Goal: Task Accomplishment & Management: Use online tool/utility

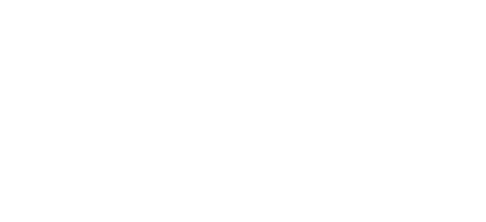
click at [201, 0] on html at bounding box center [243, 0] width 486 height 0
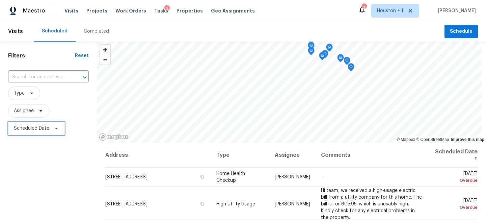
click at [46, 135] on span "Scheduled Date" at bounding box center [36, 129] width 57 height 14
click at [73, 112] on span "Assignee" at bounding box center [48, 111] width 81 height 14
click at [60, 156] on div "Filters Reset ​ Type Assignee Scheduled Date" at bounding box center [48, 181] width 97 height 279
click at [73, 202] on div "Filters Reset ​ Type Assignee Scheduled Date" at bounding box center [48, 181] width 97 height 279
click at [93, 10] on span "Projects" at bounding box center [96, 10] width 21 height 7
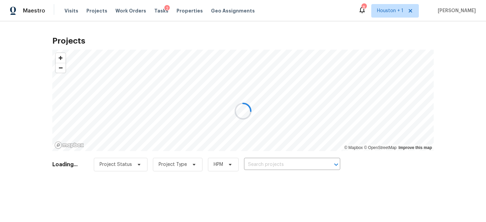
click at [299, 172] on div at bounding box center [243, 111] width 486 height 222
click at [289, 164] on div at bounding box center [243, 111] width 486 height 222
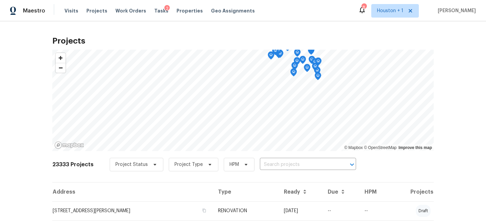
click at [289, 164] on input "text" at bounding box center [298, 164] width 77 height 10
type input "northern Colo"
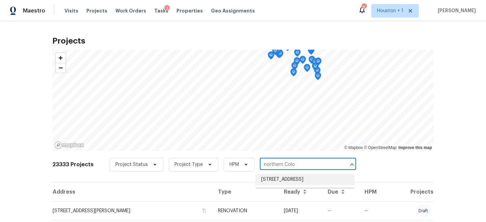
click at [294, 180] on li "[STREET_ADDRESS]" at bounding box center [305, 179] width 98 height 11
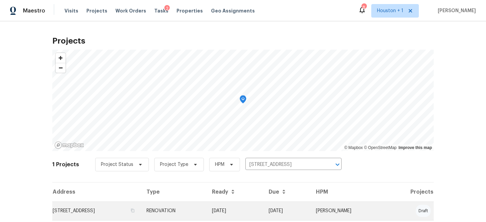
click at [141, 212] on td "[STREET_ADDRESS]" at bounding box center [96, 210] width 89 height 19
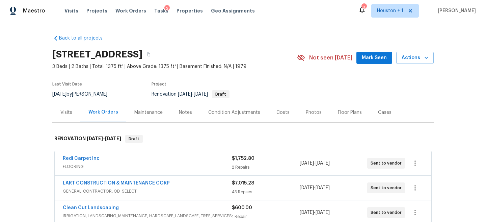
click at [193, 109] on div "Notes" at bounding box center [185, 112] width 29 height 20
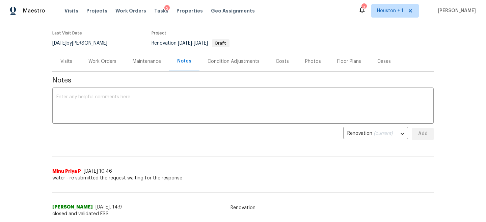
scroll to position [67, 0]
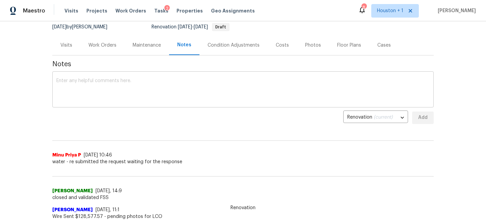
click at [170, 93] on textarea at bounding box center [242, 90] width 373 height 24
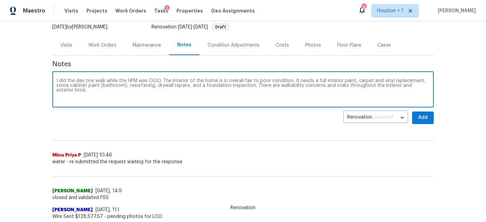
click at [343, 85] on textarea "I did the day one walk while the HPM was OOO. The interior of the home is in ov…" at bounding box center [242, 90] width 373 height 24
click at [357, 96] on textarea "I did the day one walk while the HPM was OOO. The interior of the home is in ov…" at bounding box center [242, 90] width 373 height 24
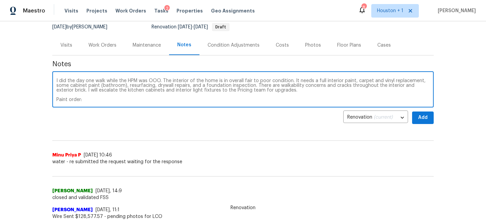
paste textarea "[URL][DOMAIN_NAME]"
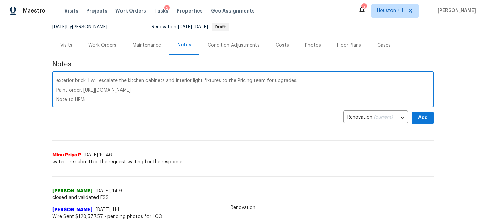
click at [378, 83] on textarea "I did the day one walk while the HPM was OOO. The interior of the home is in ov…" at bounding box center [242, 90] width 373 height 24
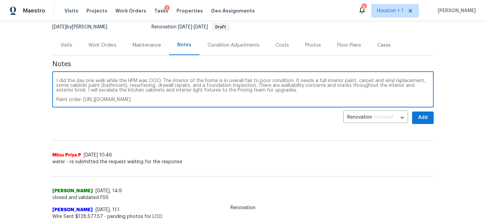
scroll to position [7, 0]
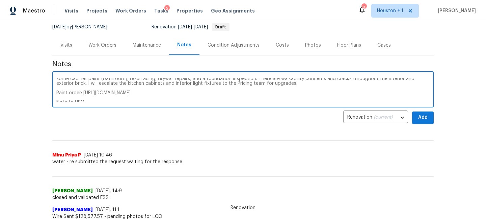
click at [155, 82] on textarea "I did the day one walk while the HPM was OOO. The interior of the home is in ov…" at bounding box center [242, 90] width 373 height 24
click at [189, 106] on div "I did the day one walk while the HPM was OOO. The interior of the home is in ov…" at bounding box center [243, 90] width 382 height 34
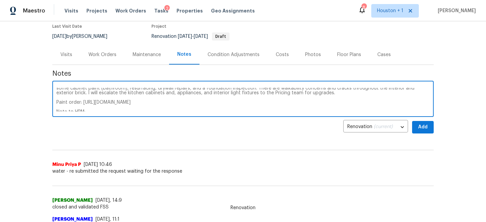
scroll to position [9, 0]
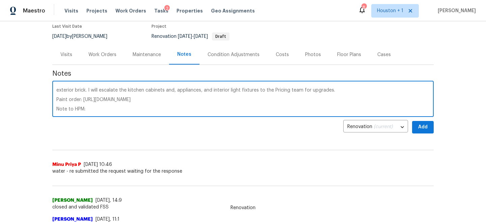
click at [149, 110] on textarea "I did the day one walk while the HPM was OOO. The interior of the home is in ov…" at bounding box center [242, 100] width 373 height 24
type textarea "I did the day one walk while the HPM was OOO. The interior of the home is in ov…"
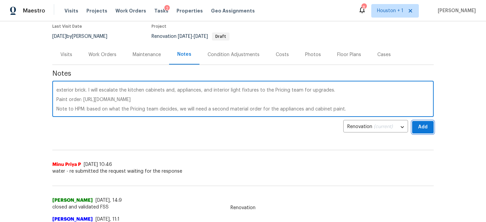
click at [424, 127] on span "Add" at bounding box center [423, 127] width 11 height 8
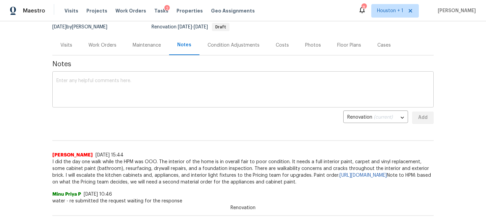
scroll to position [0, 0]
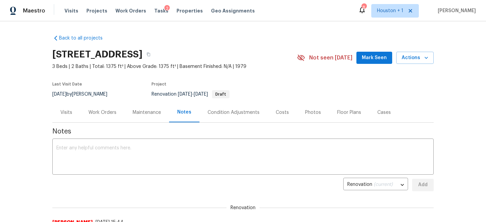
click at [65, 120] on div "Visits" at bounding box center [66, 112] width 28 height 20
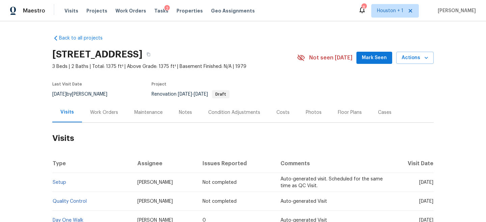
scroll to position [34, 0]
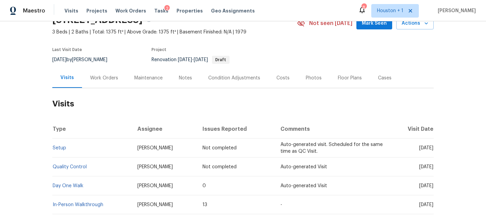
click at [115, 85] on div "Work Orders" at bounding box center [104, 78] width 44 height 20
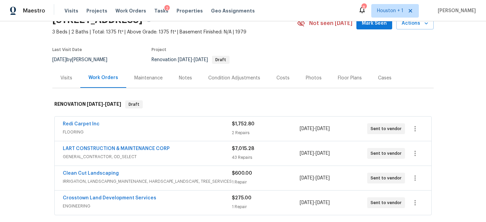
click at [142, 126] on div "Redi Carpet Inc" at bounding box center [147, 125] width 169 height 8
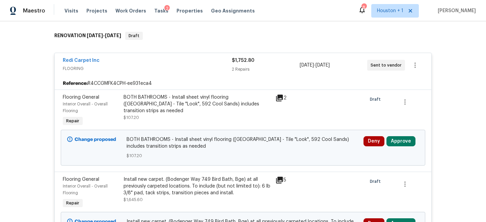
scroll to position [122, 0]
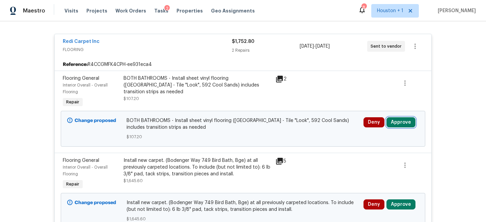
click at [400, 120] on button "Approve" at bounding box center [401, 122] width 29 height 10
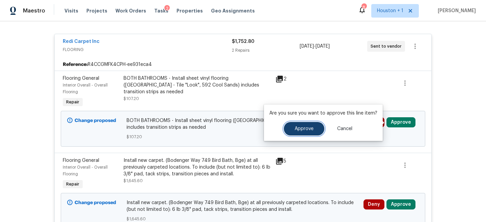
click at [301, 132] on button "Approve" at bounding box center [304, 129] width 41 height 14
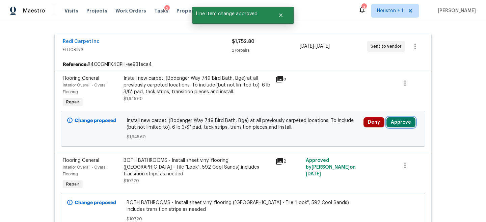
click at [398, 120] on button "Approve" at bounding box center [401, 122] width 29 height 10
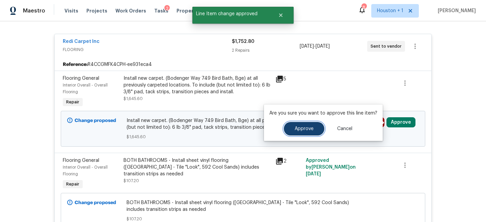
click at [306, 132] on button "Approve" at bounding box center [304, 129] width 41 height 14
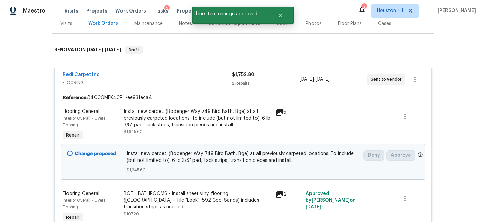
scroll to position [83, 0]
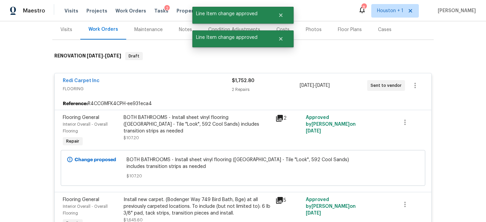
click at [187, 85] on div "Redi Carpet Inc FLOORING" at bounding box center [147, 84] width 169 height 15
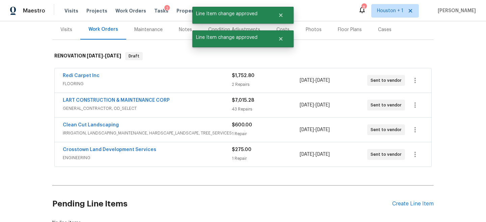
click at [196, 104] on div "LART CONSTRUCTION & MAINTENANCE CORP" at bounding box center [147, 101] width 169 height 8
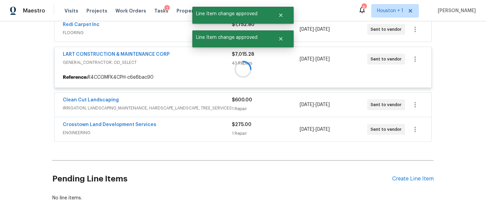
scroll to position [159, 0]
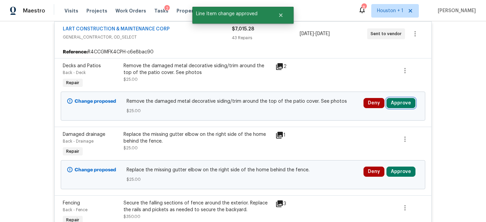
click at [399, 105] on button "Approve" at bounding box center [401, 103] width 29 height 10
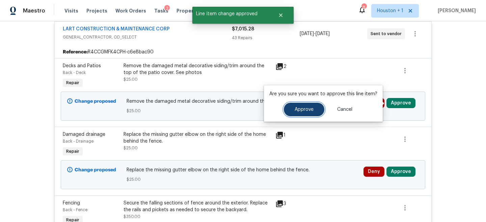
click at [310, 107] on span "Approve" at bounding box center [304, 109] width 19 height 5
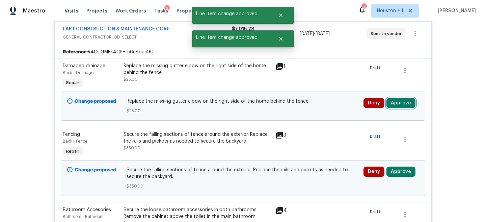
click at [405, 105] on button "Approve" at bounding box center [401, 103] width 29 height 10
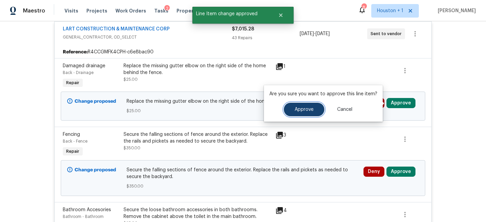
click at [311, 111] on span "Approve" at bounding box center [304, 109] width 19 height 5
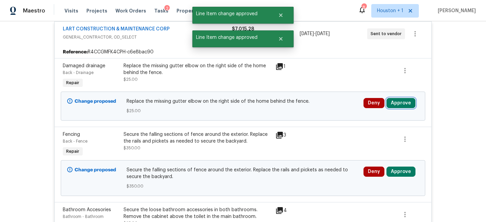
click at [401, 106] on button "Approve" at bounding box center [401, 103] width 29 height 10
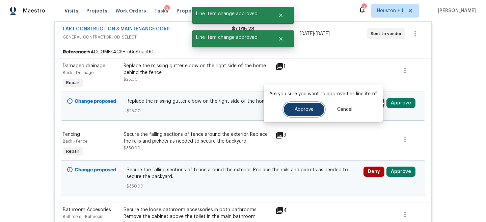
click at [304, 109] on span "Approve" at bounding box center [304, 109] width 19 height 5
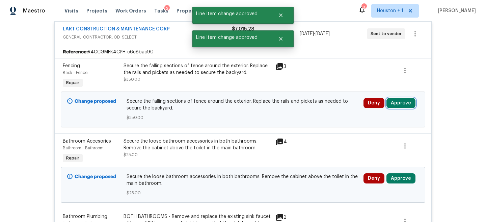
click at [406, 104] on button "Approve" at bounding box center [401, 103] width 29 height 10
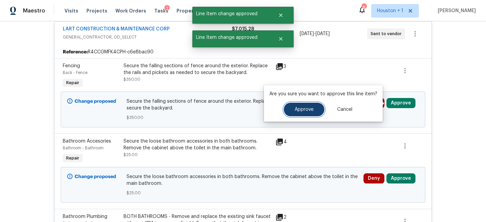
click at [297, 110] on span "Approve" at bounding box center [304, 109] width 19 height 5
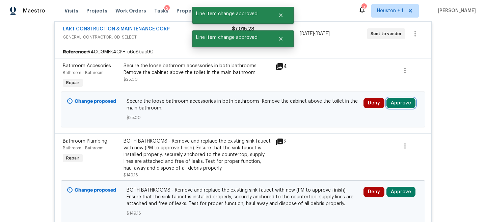
click at [399, 105] on button "Approve" at bounding box center [401, 103] width 29 height 10
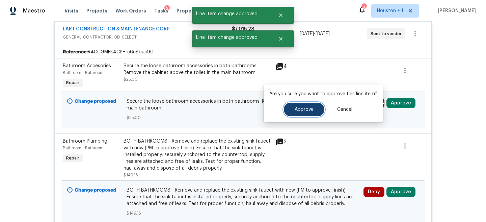
click at [311, 110] on span "Approve" at bounding box center [304, 109] width 19 height 5
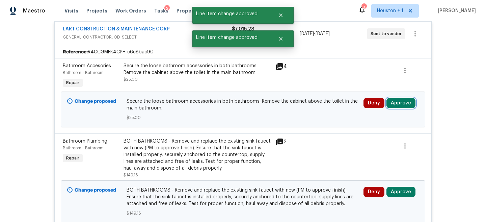
click at [408, 108] on button "Approve" at bounding box center [401, 103] width 29 height 10
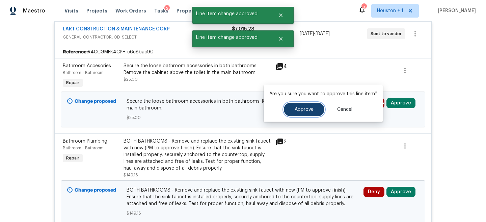
click at [308, 109] on span "Approve" at bounding box center [304, 109] width 19 height 5
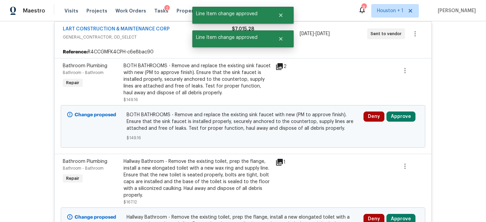
scroll to position [160, 0]
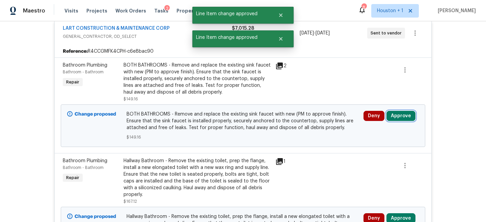
click at [399, 113] on button "Approve" at bounding box center [401, 116] width 29 height 10
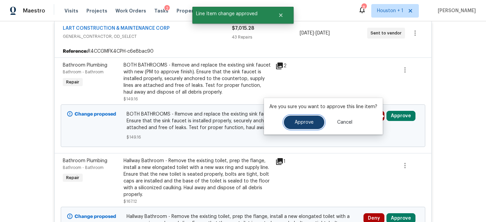
click at [301, 124] on span "Approve" at bounding box center [304, 122] width 19 height 5
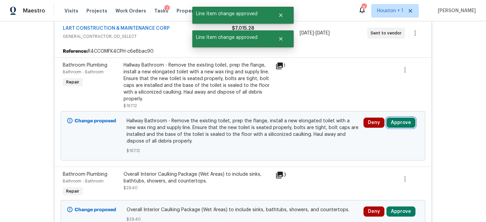
click at [405, 121] on button "Approve" at bounding box center [401, 123] width 29 height 10
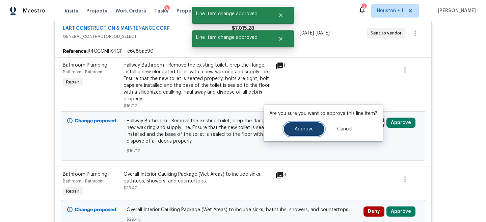
click at [318, 125] on button "Approve" at bounding box center [304, 129] width 41 height 14
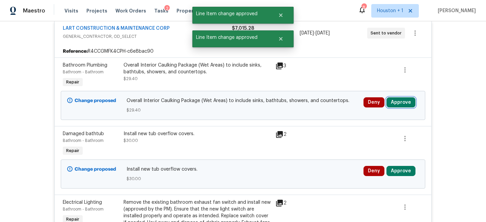
click at [405, 104] on button "Approve" at bounding box center [401, 102] width 29 height 10
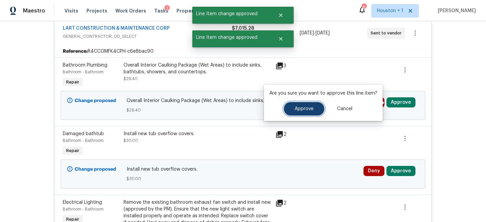
click at [292, 103] on button "Approve" at bounding box center [304, 109] width 41 height 14
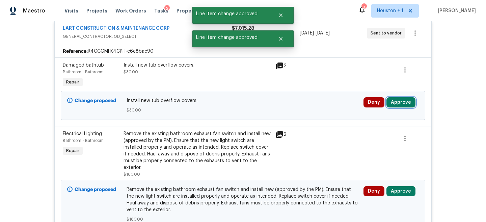
click at [405, 105] on button "Approve" at bounding box center [401, 102] width 29 height 10
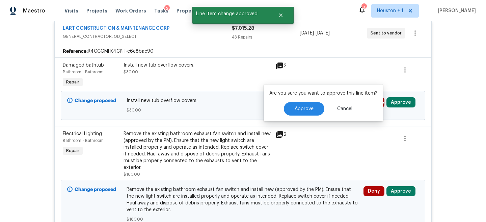
click at [305, 99] on div "Are you sure you want to approve this line item? Approve Cancel" at bounding box center [323, 102] width 119 height 36
click at [304, 107] on span "Approve" at bounding box center [304, 108] width 19 height 5
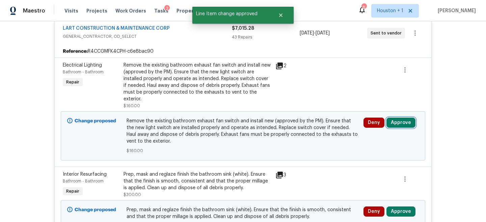
click at [401, 123] on button "Approve" at bounding box center [401, 123] width 29 height 10
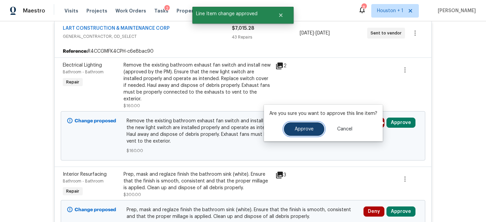
click at [305, 124] on button "Approve" at bounding box center [304, 129] width 41 height 14
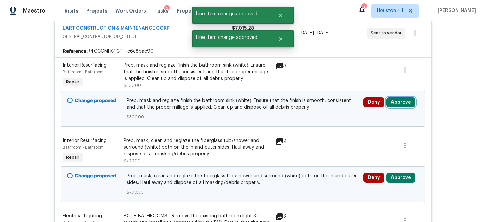
click at [400, 105] on button "Approve" at bounding box center [401, 102] width 29 height 10
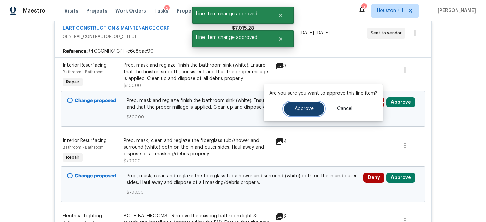
click at [299, 113] on button "Approve" at bounding box center [304, 109] width 41 height 14
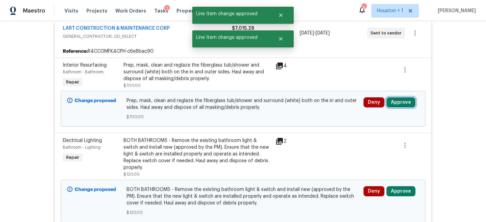
click at [407, 102] on button "Approve" at bounding box center [401, 102] width 29 height 10
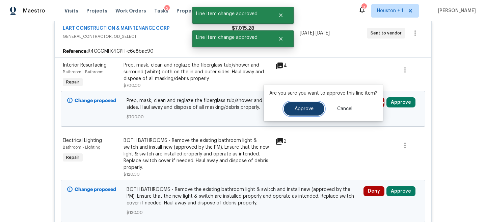
click at [309, 112] on button "Approve" at bounding box center [304, 109] width 41 height 14
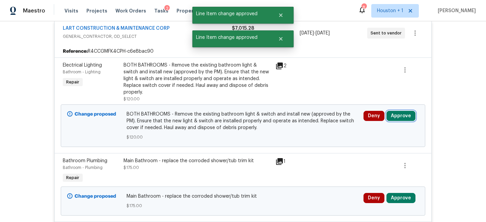
click at [400, 111] on button "Approve" at bounding box center [401, 116] width 29 height 10
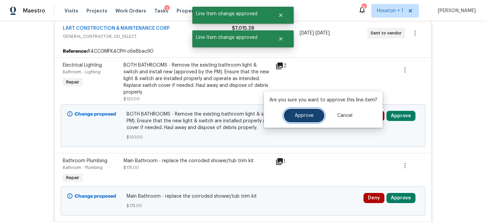
click at [307, 114] on span "Approve" at bounding box center [304, 115] width 19 height 5
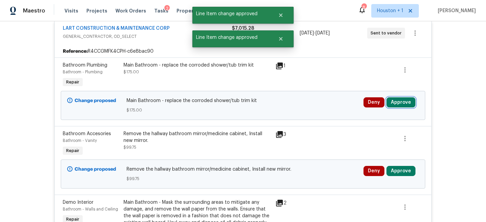
click at [407, 105] on button "Approve" at bounding box center [401, 102] width 29 height 10
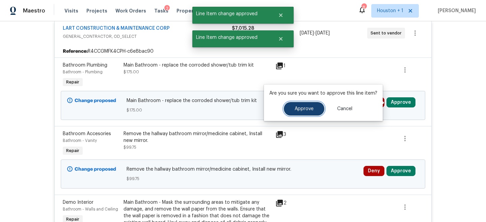
click at [307, 109] on span "Approve" at bounding box center [304, 108] width 19 height 5
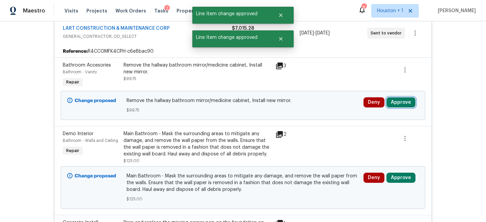
click at [400, 101] on button "Approve" at bounding box center [401, 102] width 29 height 10
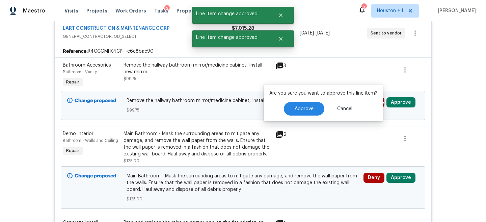
click at [272, 103] on div "Approve Cancel" at bounding box center [323, 109] width 108 height 14
click at [296, 106] on span "Approve" at bounding box center [304, 108] width 19 height 5
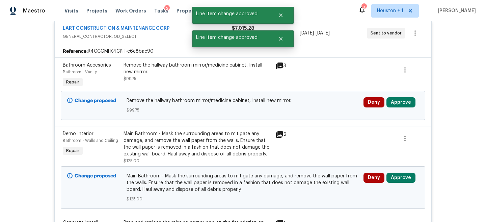
click at [404, 107] on span "Approve" at bounding box center [401, 102] width 29 height 10
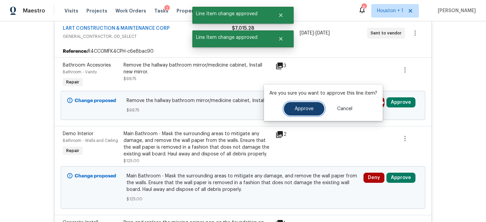
click at [314, 107] on button "Approve" at bounding box center [304, 109] width 41 height 14
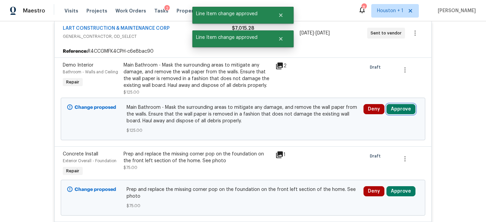
click at [403, 108] on button "Approve" at bounding box center [401, 109] width 29 height 10
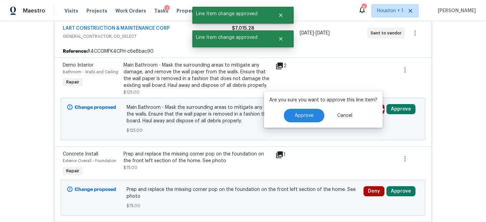
click at [273, 116] on div "Approve Cancel" at bounding box center [323, 116] width 108 height 14
click at [290, 116] on button "Approve" at bounding box center [304, 116] width 41 height 14
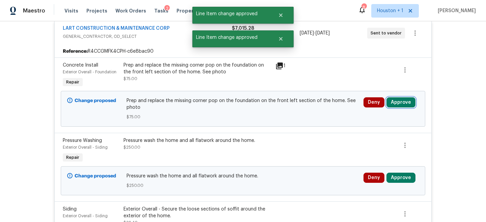
click at [398, 107] on button "Approve" at bounding box center [401, 102] width 29 height 10
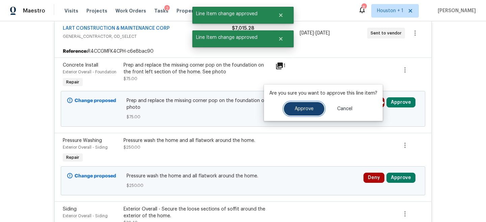
click at [290, 113] on button "Approve" at bounding box center [304, 109] width 41 height 14
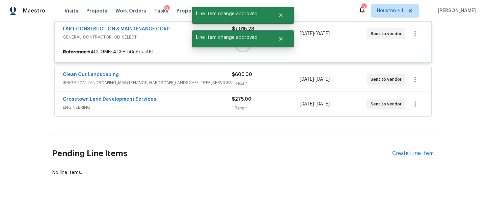
drag, startPoint x: 391, startPoint y: 109, endPoint x: 397, endPoint y: 104, distance: 8.2
click at [397, 104] on div at bounding box center [243, 44] width 382 height 150
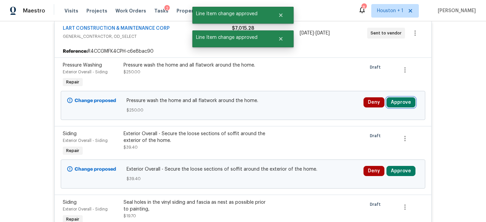
click at [399, 104] on button "Approve" at bounding box center [401, 102] width 29 height 10
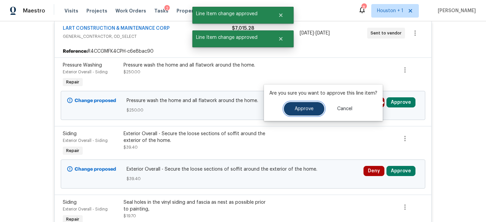
click at [298, 112] on button "Approve" at bounding box center [304, 109] width 41 height 14
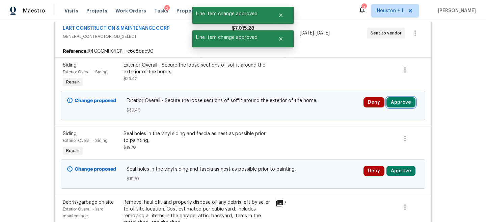
click at [396, 101] on button "Approve" at bounding box center [401, 102] width 29 height 10
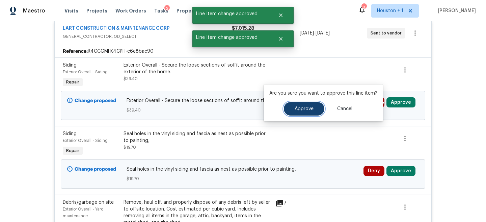
click at [308, 109] on span "Approve" at bounding box center [304, 108] width 19 height 5
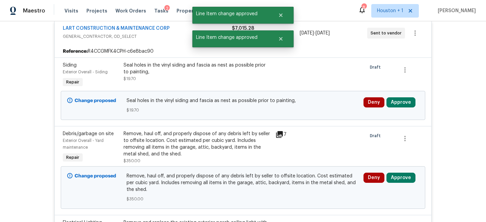
click at [405, 110] on div "Deny Approve" at bounding box center [391, 105] width 59 height 20
click at [405, 104] on button "Approve" at bounding box center [401, 102] width 29 height 10
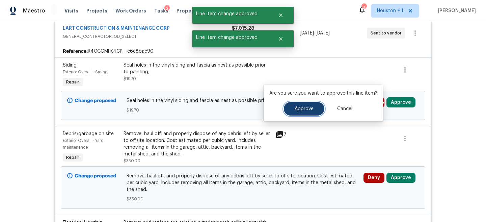
click at [307, 106] on span "Approve" at bounding box center [304, 108] width 19 height 5
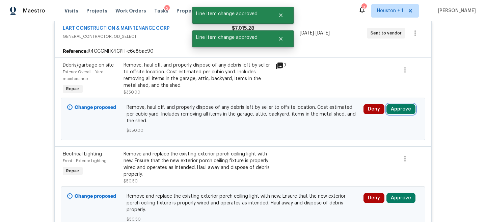
click at [409, 109] on button "Approve" at bounding box center [401, 109] width 29 height 10
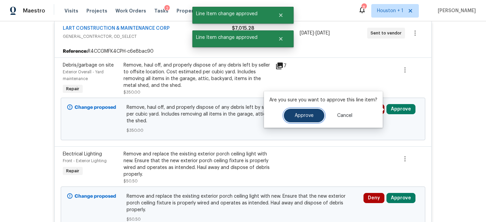
click at [308, 112] on button "Approve" at bounding box center [304, 116] width 41 height 14
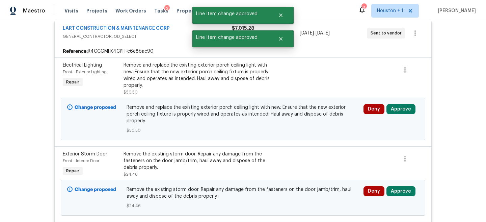
click at [401, 118] on div "Deny Approve" at bounding box center [391, 119] width 59 height 34
click at [401, 114] on button "Approve" at bounding box center [401, 109] width 29 height 10
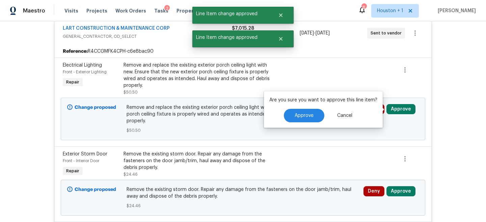
click at [296, 123] on div "Are you sure you want to approve this line item? Approve Cancel" at bounding box center [323, 109] width 119 height 36
click at [293, 116] on button "Approve" at bounding box center [304, 116] width 41 height 14
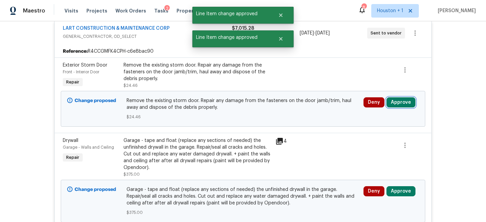
click at [410, 101] on button "Approve" at bounding box center [401, 102] width 29 height 10
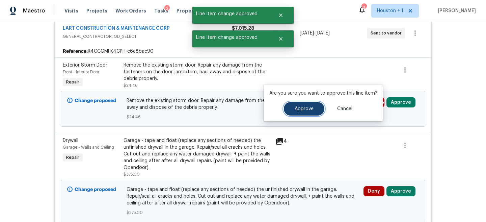
click at [301, 111] on button "Approve" at bounding box center [304, 109] width 41 height 14
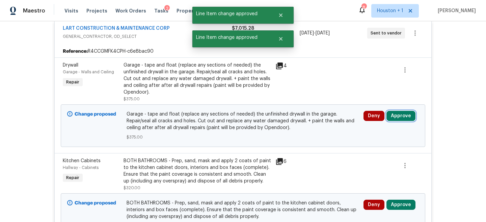
click at [406, 119] on button "Approve" at bounding box center [401, 116] width 29 height 10
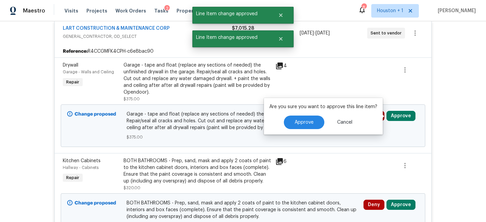
click at [288, 107] on p "Are you sure you want to approve this line item?" at bounding box center [323, 106] width 108 height 7
click at [290, 116] on button "Approve" at bounding box center [304, 122] width 41 height 14
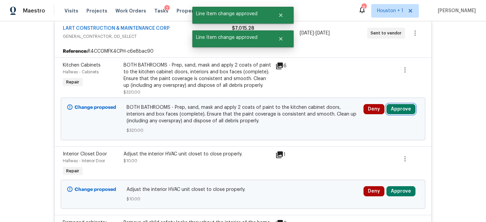
click at [406, 110] on button "Approve" at bounding box center [401, 109] width 29 height 10
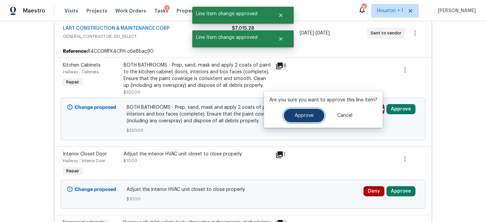
click at [296, 116] on span "Approve" at bounding box center [304, 115] width 19 height 5
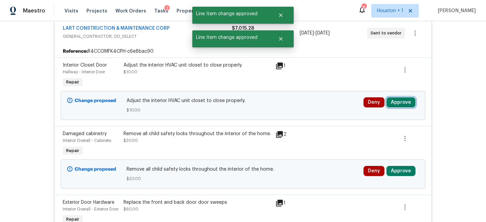
click at [398, 101] on button "Approve" at bounding box center [401, 102] width 29 height 10
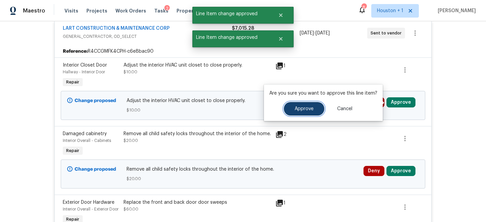
click at [296, 106] on span "Approve" at bounding box center [304, 108] width 19 height 5
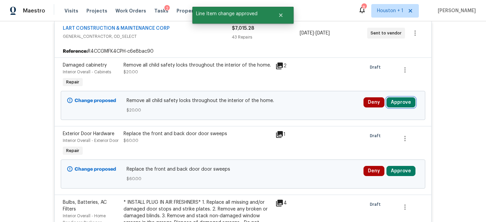
click at [405, 101] on button "Approve" at bounding box center [401, 102] width 29 height 10
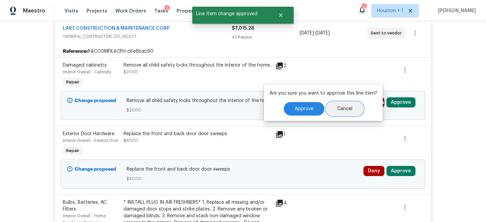
click at [331, 106] on button "Cancel" at bounding box center [345, 109] width 37 height 14
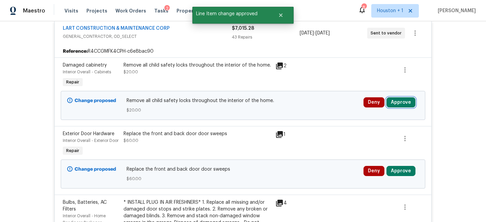
click at [403, 104] on button "Approve" at bounding box center [401, 102] width 29 height 10
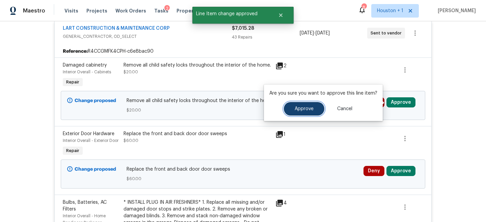
click at [313, 103] on button "Approve" at bounding box center [304, 109] width 41 height 14
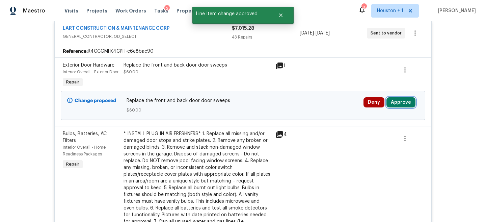
click at [411, 107] on button "Approve" at bounding box center [401, 102] width 29 height 10
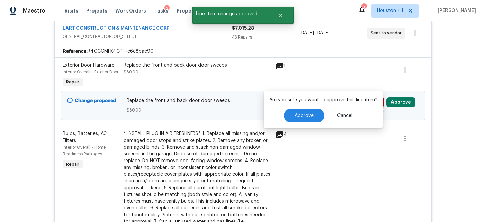
click at [411, 107] on button "Approve" at bounding box center [401, 102] width 29 height 10
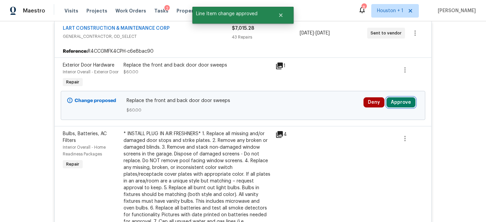
click at [405, 104] on button "Approve" at bounding box center [401, 102] width 29 height 10
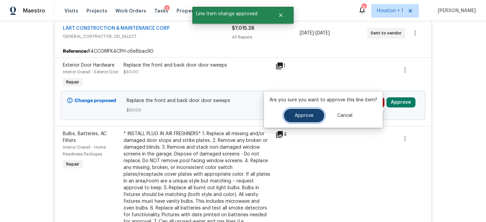
click at [289, 120] on button "Approve" at bounding box center [304, 116] width 41 height 14
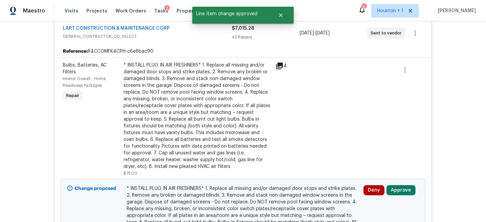
click at [396, 184] on div "Deny Approve" at bounding box center [391, 223] width 59 height 81
click at [394, 192] on button "Approve" at bounding box center [401, 190] width 29 height 10
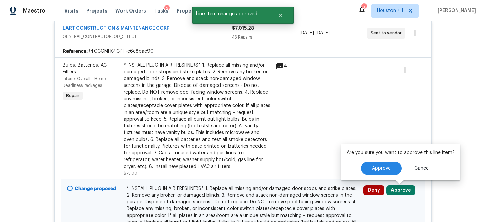
click at [327, 183] on div "Change proposed * INSTALL PLUG IN AIR FRESHNERS* 1. Replace all missing and/or …" at bounding box center [243, 224] width 365 height 90
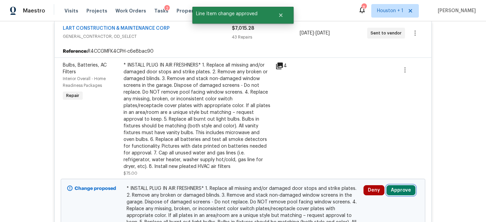
click at [390, 191] on button "Approve" at bounding box center [401, 190] width 29 height 10
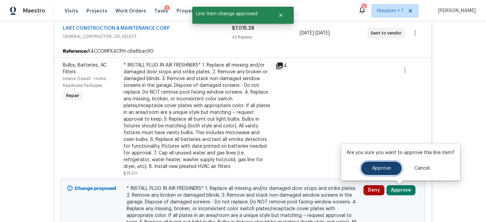
click at [373, 172] on button "Approve" at bounding box center [381, 168] width 41 height 14
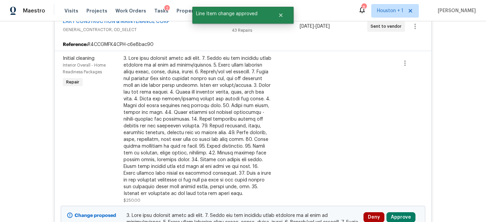
scroll to position [191, 0]
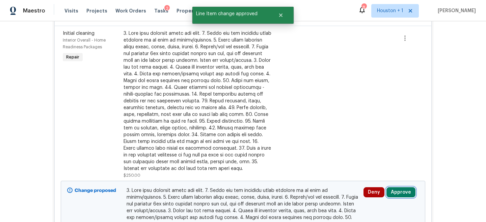
click at [401, 191] on button "Approve" at bounding box center [401, 192] width 29 height 10
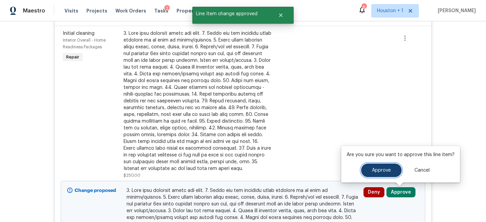
click at [375, 170] on span "Approve" at bounding box center [381, 170] width 19 height 5
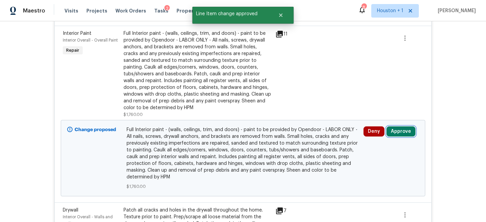
click at [404, 132] on button "Approve" at bounding box center [401, 131] width 29 height 10
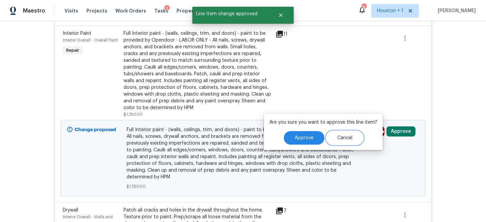
click at [352, 136] on button "Cancel" at bounding box center [345, 138] width 37 height 14
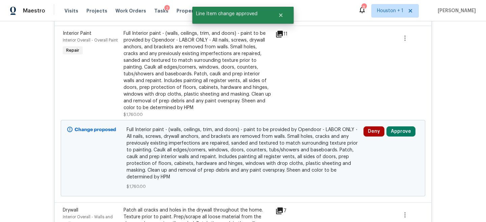
click at [212, 85] on div "Full Interior paint - (walls, ceilings, trim, and doors) - paint to be provided…" at bounding box center [198, 70] width 148 height 81
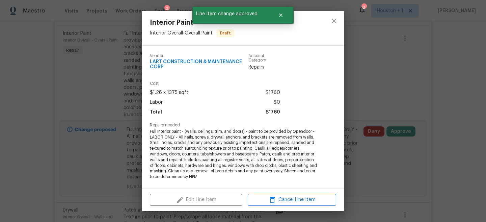
click at [376, 96] on div "Interior Paint Interior Overall - Overall Paint Draft Vendor LART CONSTRUCTION …" at bounding box center [243, 111] width 486 height 222
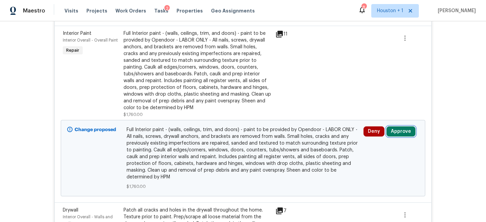
click at [409, 131] on button "Approve" at bounding box center [401, 131] width 29 height 10
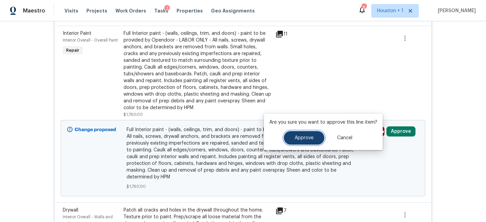
click at [308, 140] on button "Approve" at bounding box center [304, 138] width 41 height 14
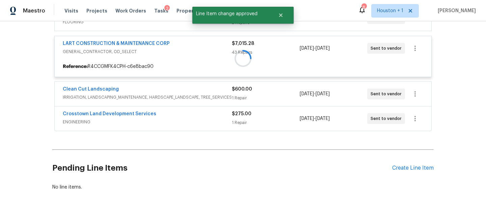
scroll to position [143, 0]
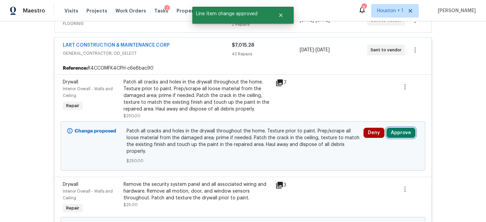
click at [393, 135] on button "Approve" at bounding box center [401, 133] width 29 height 10
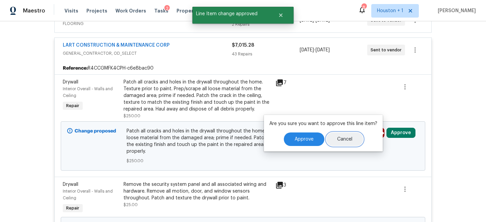
click at [327, 140] on button "Cancel" at bounding box center [345, 139] width 37 height 14
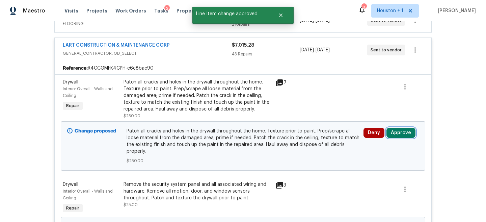
click at [397, 133] on button "Approve" at bounding box center [401, 133] width 29 height 10
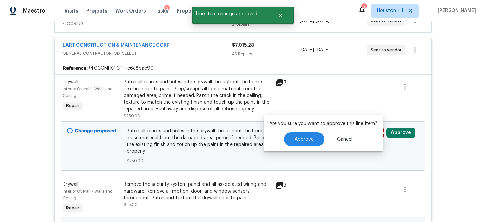
click at [304, 132] on div "Are you sure you want to approve this line item? Approve Cancel" at bounding box center [323, 133] width 119 height 36
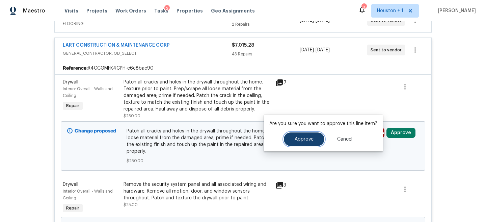
click at [303, 137] on span "Approve" at bounding box center [304, 139] width 19 height 5
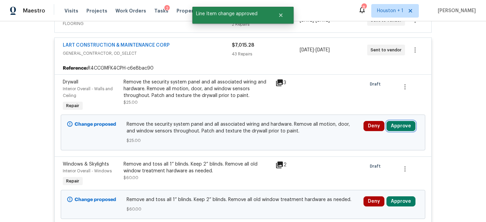
click at [397, 123] on button "Approve" at bounding box center [401, 126] width 29 height 10
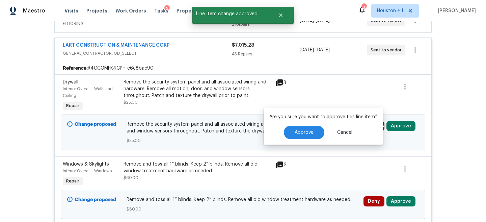
click at [304, 123] on div "Are you sure you want to approve this line item? Approve Cancel" at bounding box center [323, 126] width 119 height 36
click at [300, 135] on button "Approve" at bounding box center [304, 133] width 41 height 14
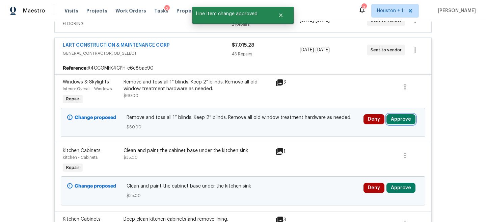
click at [402, 123] on button "Approve" at bounding box center [401, 119] width 29 height 10
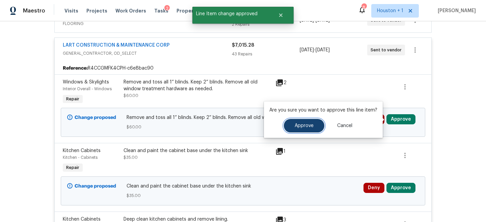
click at [306, 123] on button "Approve" at bounding box center [304, 126] width 41 height 14
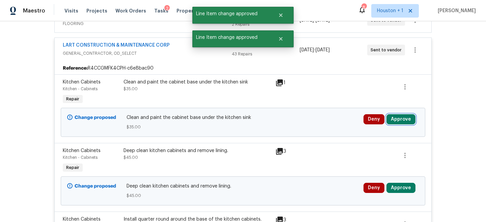
click at [392, 123] on button "Approve" at bounding box center [401, 119] width 29 height 10
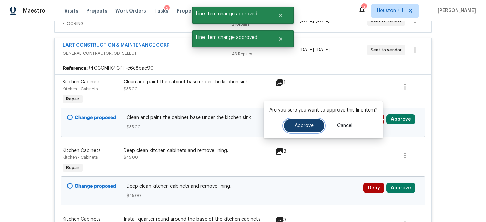
click at [304, 124] on span "Approve" at bounding box center [304, 125] width 19 height 5
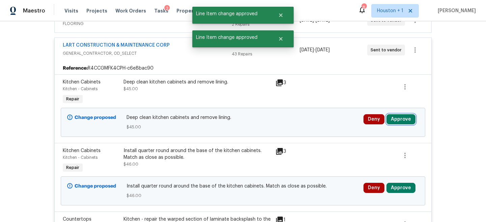
click at [411, 120] on button "Approve" at bounding box center [401, 119] width 29 height 10
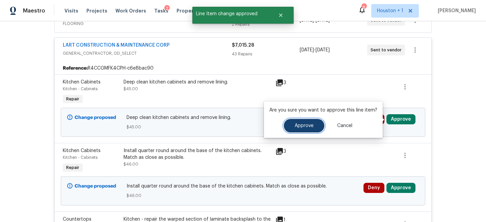
click at [303, 127] on span "Approve" at bounding box center [304, 125] width 19 height 5
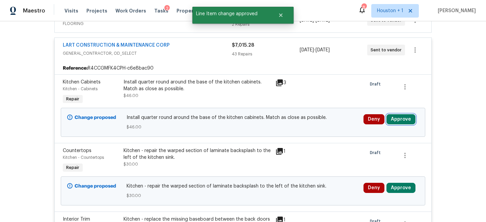
click at [400, 121] on button "Approve" at bounding box center [401, 119] width 29 height 10
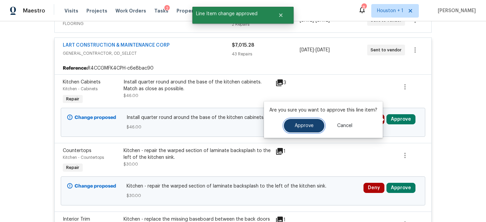
click at [289, 124] on button "Approve" at bounding box center [304, 126] width 41 height 14
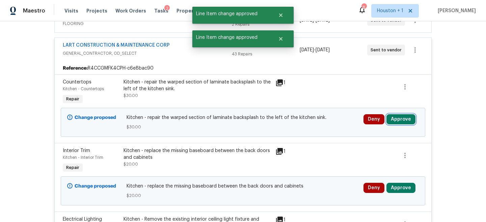
click at [398, 122] on button "Approve" at bounding box center [401, 119] width 29 height 10
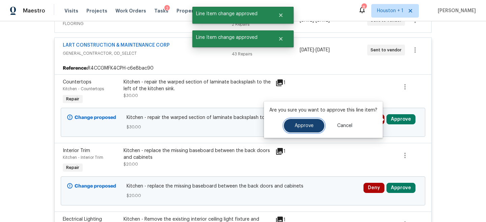
click at [312, 124] on button "Approve" at bounding box center [304, 126] width 41 height 14
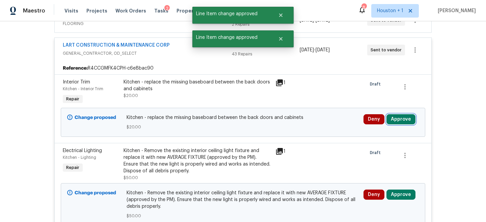
click at [406, 121] on button "Approve" at bounding box center [401, 119] width 29 height 10
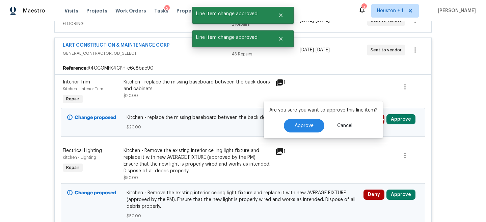
click at [282, 124] on div "Approve Cancel" at bounding box center [323, 126] width 108 height 14
click at [288, 125] on button "Approve" at bounding box center [304, 126] width 41 height 14
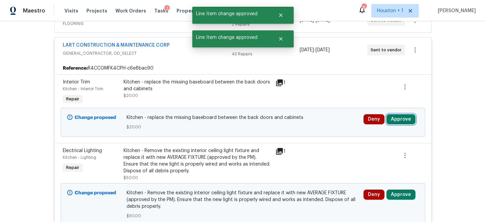
click at [405, 121] on button "Approve" at bounding box center [401, 119] width 29 height 10
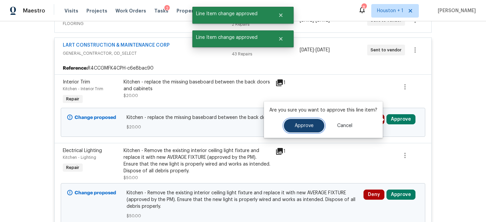
click at [306, 126] on span "Approve" at bounding box center [304, 125] width 19 height 5
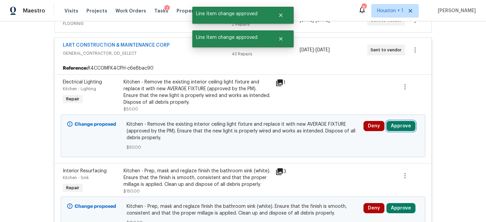
click at [403, 124] on button "Approve" at bounding box center [401, 126] width 29 height 10
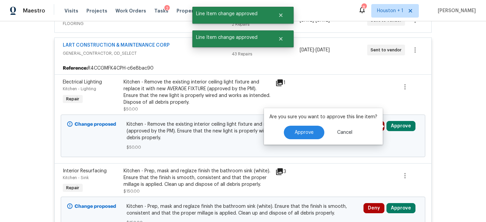
click at [323, 131] on div "Approve Cancel" at bounding box center [323, 133] width 108 height 14
click at [318, 131] on button "Approve" at bounding box center [304, 133] width 41 height 14
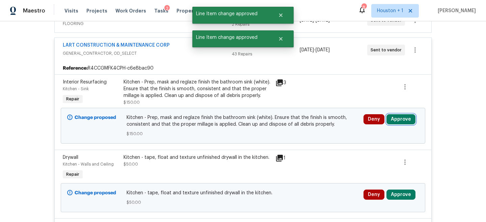
click at [404, 121] on button "Approve" at bounding box center [401, 119] width 29 height 10
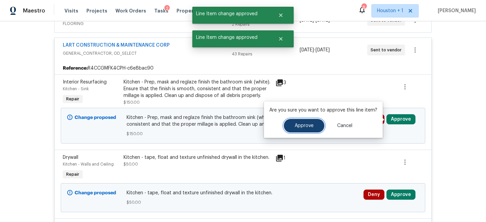
click at [307, 127] on span "Approve" at bounding box center [304, 125] width 19 height 5
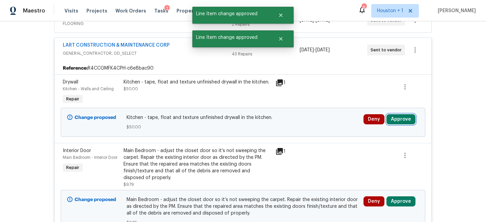
click at [398, 117] on button "Approve" at bounding box center [401, 119] width 29 height 10
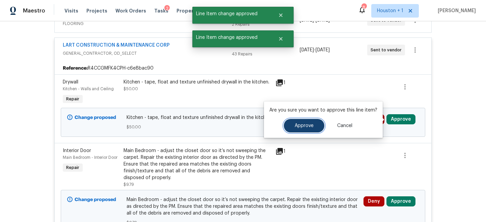
click at [303, 123] on button "Approve" at bounding box center [304, 126] width 41 height 14
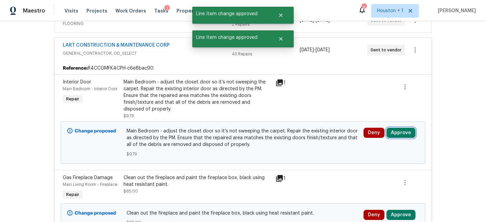
click at [399, 131] on button "Approve" at bounding box center [401, 133] width 29 height 10
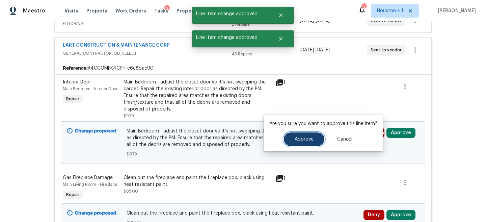
click at [310, 135] on button "Approve" at bounding box center [304, 139] width 41 height 14
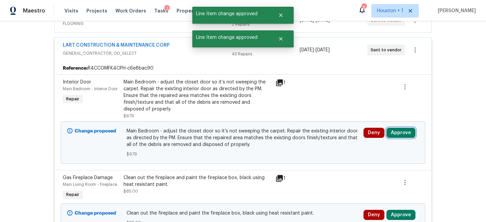
click at [401, 131] on button "Approve" at bounding box center [401, 133] width 29 height 10
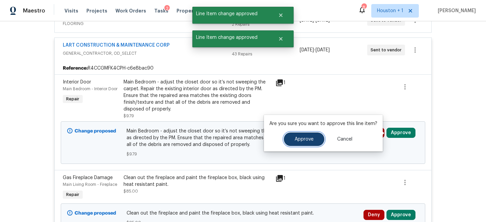
click at [288, 134] on button "Approve" at bounding box center [304, 139] width 41 height 14
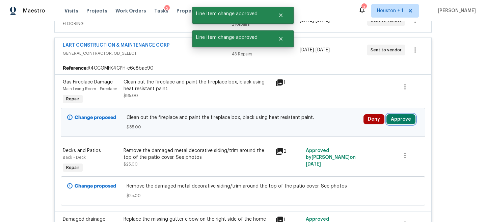
click at [402, 119] on button "Approve" at bounding box center [401, 119] width 29 height 10
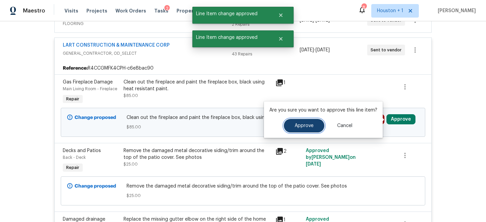
click at [307, 129] on button "Approve" at bounding box center [304, 126] width 41 height 14
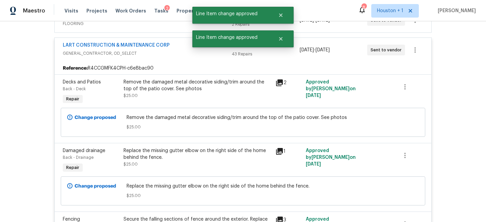
scroll to position [116, 0]
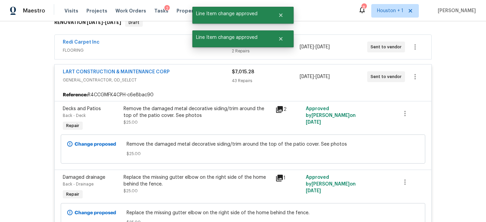
click at [215, 68] on div "LART CONSTRUCTION & MAINTENANCE CORP GENERAL_CONTRACTOR, OD_SELECT $7,015.28 43…" at bounding box center [243, 76] width 377 height 24
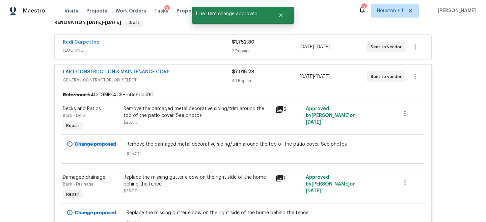
click at [210, 81] on span "GENERAL_CONTRACTOR, OD_SELECT" at bounding box center [147, 80] width 169 height 7
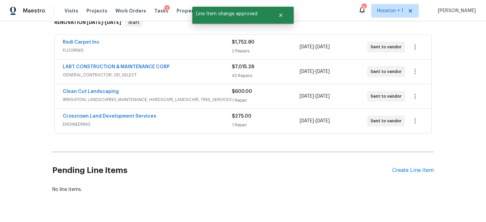
click at [214, 103] on div "Clean Cut Landscaping IRRIGATION, LANDSCAPING_MAINTENANCE, HARDSCAPE_LANDSCAPE,…" at bounding box center [147, 96] width 169 height 16
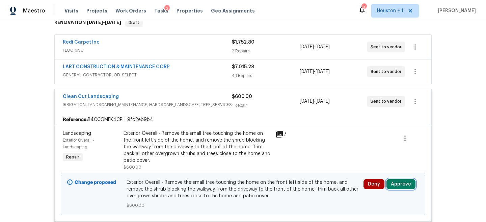
click at [393, 182] on button "Approve" at bounding box center [401, 184] width 29 height 10
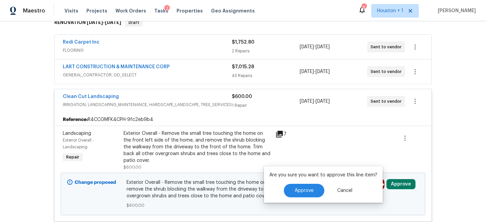
click at [314, 179] on div "Are you sure you want to approve this line item? Approve Cancel" at bounding box center [323, 184] width 119 height 36
click at [314, 190] on button "Approve" at bounding box center [304, 191] width 41 height 14
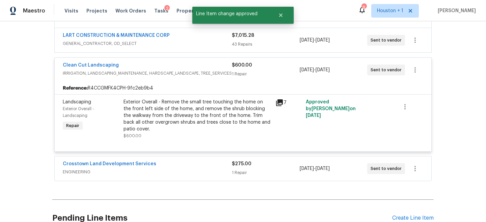
scroll to position [159, 0]
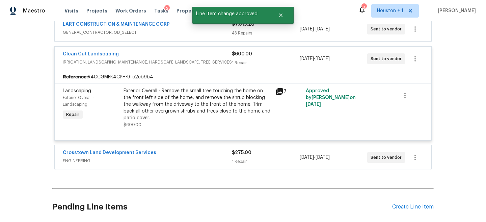
click at [353, 157] on div "10/13/2025 - 10/31/2025" at bounding box center [334, 157] width 68 height 16
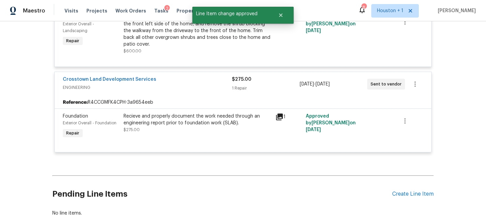
scroll to position [232, 0]
click at [104, 82] on span "Crosstown Land Development Services" at bounding box center [110, 79] width 94 height 7
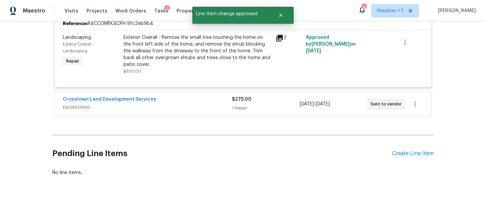
click at [95, 103] on div "Crosstown Land Development Services" at bounding box center [147, 100] width 169 height 8
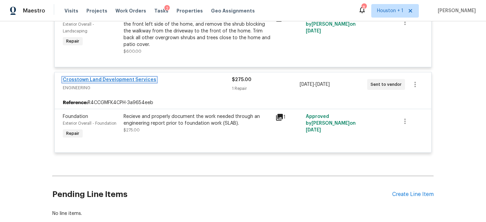
click at [90, 77] on link "Crosstown Land Development Services" at bounding box center [110, 79] width 94 height 5
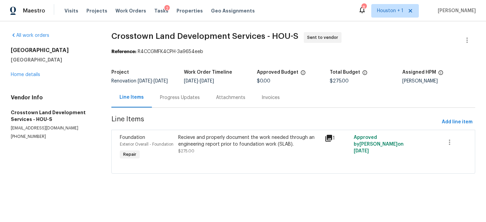
click at [173, 106] on div "Progress Updates" at bounding box center [180, 97] width 56 height 20
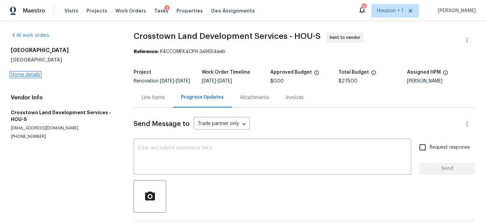
click at [16, 76] on link "Home details" at bounding box center [25, 74] width 29 height 5
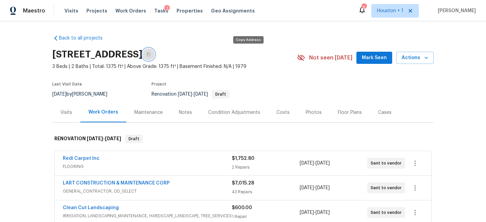
click at [155, 57] on button "button" at bounding box center [148, 54] width 12 height 12
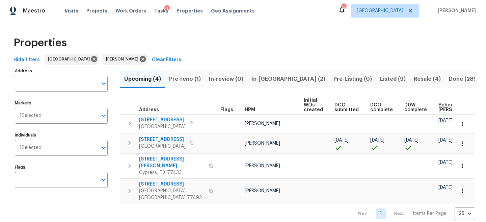
click at [188, 42] on div "Properties" at bounding box center [243, 43] width 465 height 22
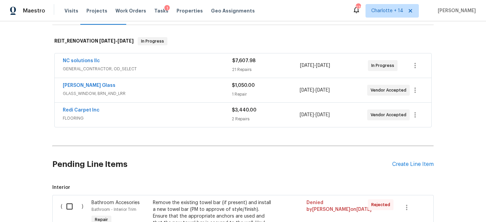
scroll to position [98, 0]
click at [180, 113] on div "Redi Carpet Inc" at bounding box center [147, 110] width 169 height 8
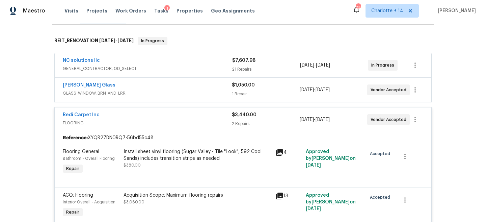
click at [210, 115] on div "Redi Carpet Inc" at bounding box center [147, 115] width 169 height 8
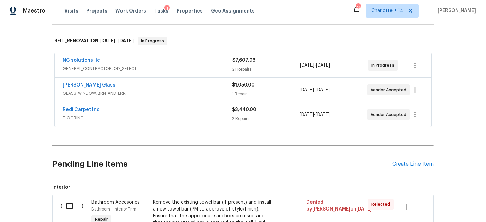
click at [175, 61] on div "NC solutions llc" at bounding box center [148, 61] width 170 height 8
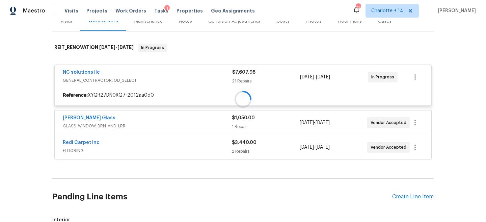
scroll to position [86, 0]
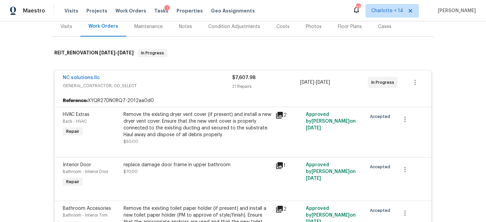
click at [188, 73] on div "NC solutions llc GENERAL_CONTRACTOR, OD_SELECT $7,607.98 21 Repairs 10/10/2025 …" at bounding box center [243, 82] width 377 height 24
click at [200, 77] on div "NC solutions llc" at bounding box center [148, 78] width 170 height 8
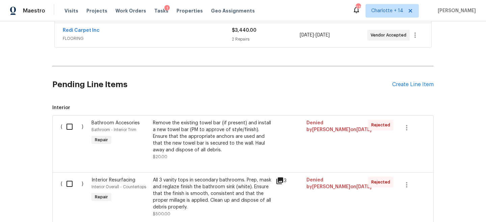
scroll to position [0, 0]
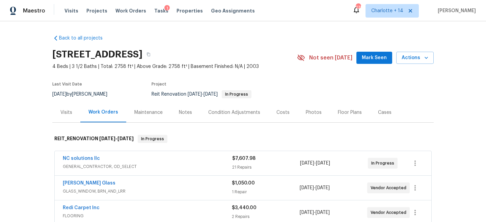
click at [182, 168] on span "GENERAL_CONTRACTOR, OD_SELECT" at bounding box center [148, 166] width 170 height 7
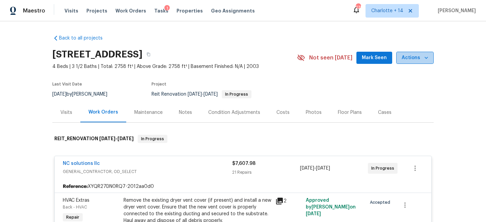
click at [424, 54] on icon "button" at bounding box center [426, 57] width 7 height 7
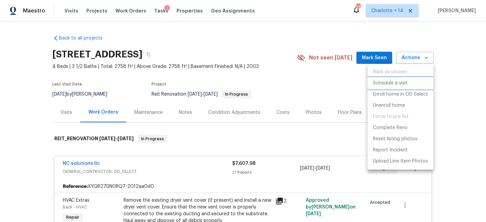
click at [397, 85] on p "Schedule a visit" at bounding box center [390, 83] width 35 height 7
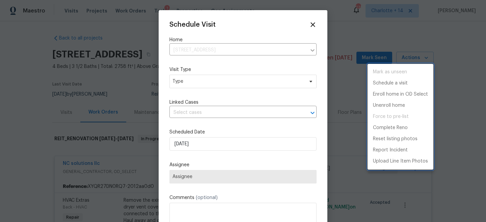
click at [219, 76] on div at bounding box center [243, 111] width 486 height 222
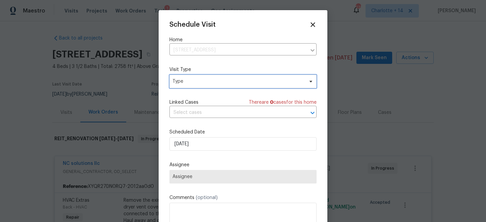
click at [215, 82] on span "Type" at bounding box center [238, 81] width 131 height 7
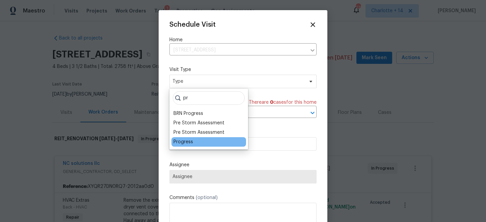
type input "pr"
click at [186, 142] on div "Progress" at bounding box center [184, 141] width 20 height 7
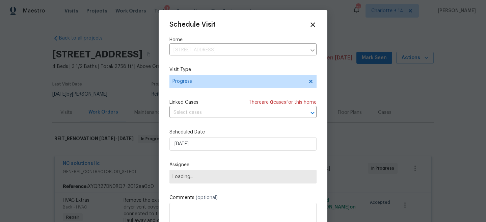
click at [194, 184] on div "Schedule Visit Home 6603 Boxwood Brg, Houston, TX 77041 ​ Visit Type Progress L…" at bounding box center [243, 134] width 147 height 227
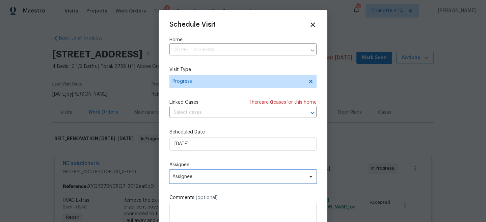
click at [196, 174] on span "Assignee" at bounding box center [239, 176] width 132 height 5
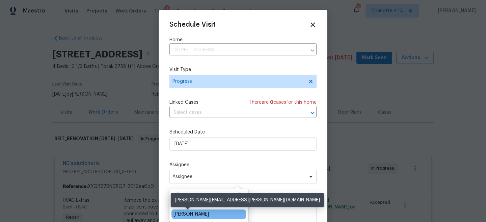
type input "Steve"
click at [199, 213] on div "[PERSON_NAME]" at bounding box center [191, 214] width 35 height 7
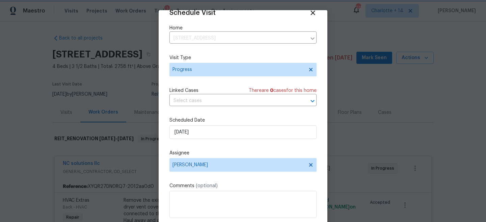
scroll to position [35, 0]
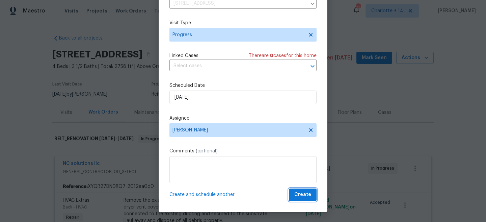
click at [306, 196] on span "Create" at bounding box center [302, 194] width 17 height 8
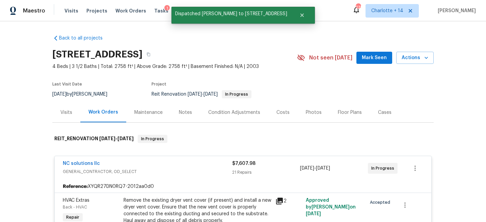
scroll to position [0, 0]
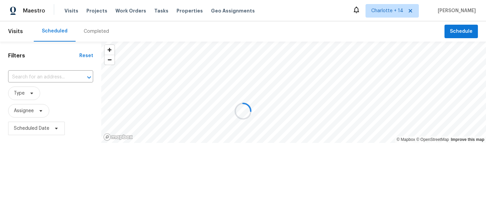
click at [44, 166] on div at bounding box center [243, 111] width 486 height 222
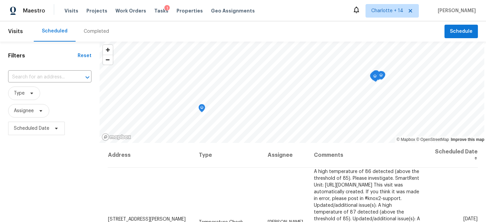
scroll to position [4, 0]
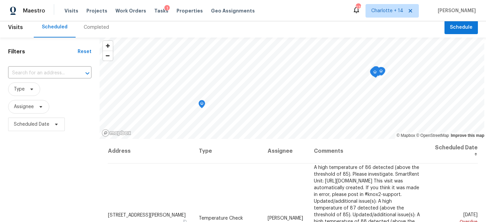
click at [29, 96] on span "Type" at bounding box center [49, 89] width 83 height 18
click at [25, 93] on span "Type" at bounding box center [24, 89] width 32 height 14
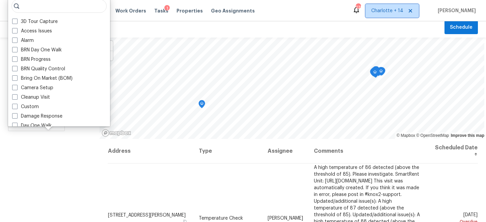
click at [391, 8] on span "Charlotte + 14" at bounding box center [387, 10] width 32 height 7
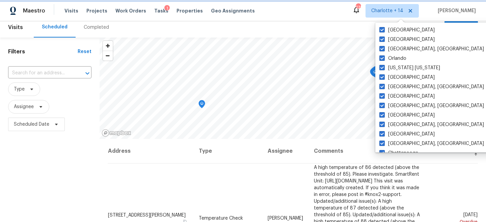
click at [389, 12] on span "Charlotte + 14" at bounding box center [387, 10] width 32 height 7
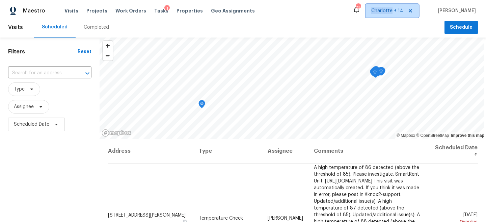
click at [389, 12] on span "Charlotte + 14" at bounding box center [387, 10] width 32 height 7
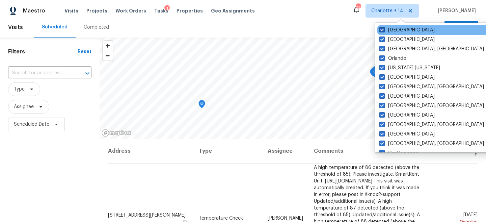
click at [389, 27] on label "Tucson" at bounding box center [407, 30] width 55 height 7
click at [384, 27] on input "Tucson" at bounding box center [382, 29] width 4 height 4
checkbox input "false"
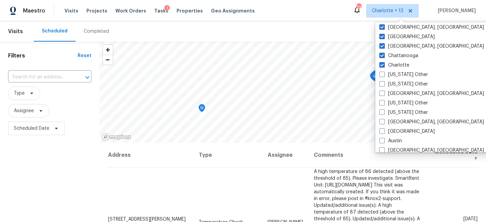
scroll to position [86, 0]
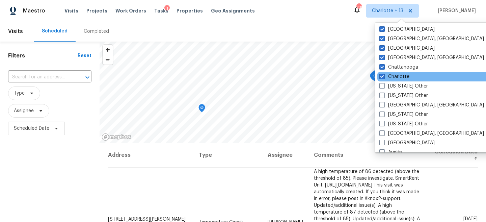
click at [398, 73] on div "Charlotte" at bounding box center [446, 76] width 136 height 9
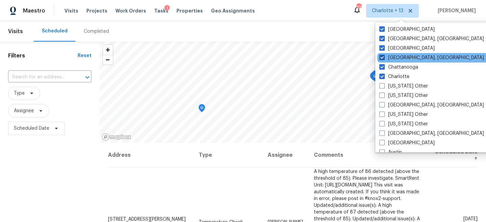
click at [398, 60] on label "Columbus, OH" at bounding box center [432, 57] width 105 height 7
click at [384, 59] on input "Columbus, OH" at bounding box center [382, 56] width 4 height 4
checkbox input "false"
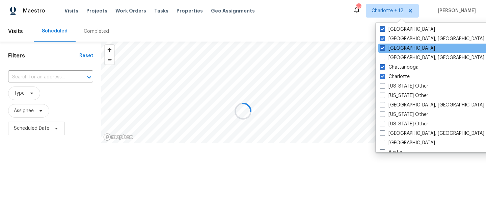
click at [392, 44] on div "Dallas" at bounding box center [446, 48] width 136 height 9
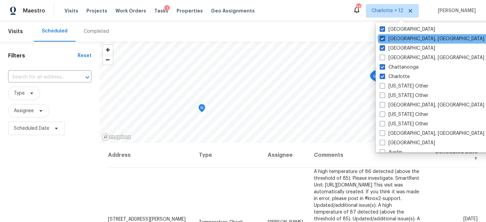
click at [392, 40] on label "Detroit, MI" at bounding box center [432, 38] width 105 height 7
click at [384, 40] on input "Detroit, MI" at bounding box center [382, 37] width 4 height 4
checkbox input "false"
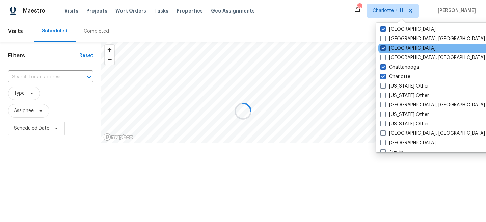
click at [392, 47] on label "Dallas" at bounding box center [408, 48] width 55 height 7
click at [385, 47] on input "Dallas" at bounding box center [383, 47] width 4 height 4
checkbox input "false"
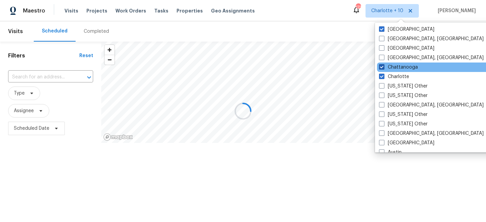
click at [389, 69] on label "Chattanooga" at bounding box center [398, 67] width 39 height 7
click at [384, 68] on input "Chattanooga" at bounding box center [381, 66] width 4 height 4
checkbox input "false"
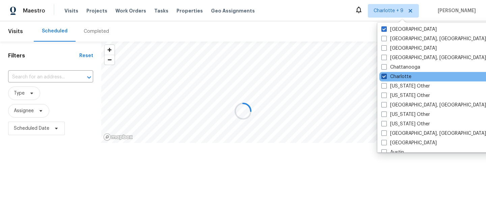
click at [389, 74] on label "Charlotte" at bounding box center [397, 76] width 30 height 7
click at [386, 74] on input "Charlotte" at bounding box center [384, 75] width 4 height 4
checkbox input "false"
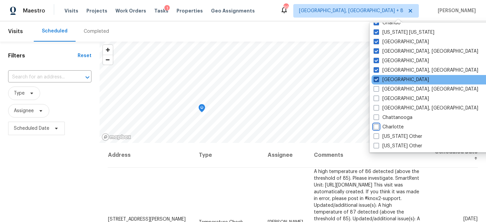
scroll to position [30, 0]
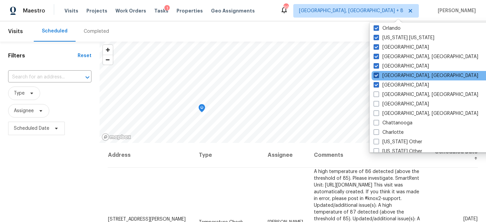
click at [389, 75] on label "Knoxville, TN" at bounding box center [426, 75] width 105 height 7
click at [378, 75] on input "Knoxville, TN" at bounding box center [376, 74] width 4 height 4
checkbox input "false"
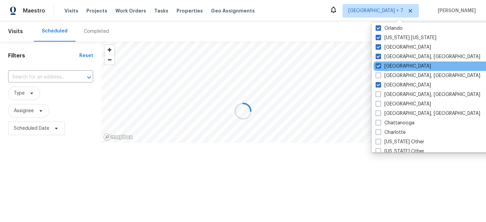
click at [390, 61] on div "Los Angeles" at bounding box center [442, 65] width 136 height 9
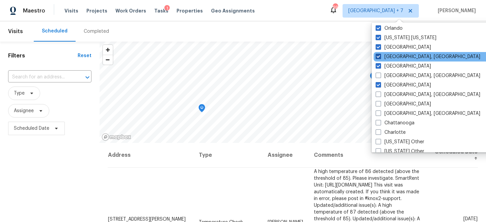
click at [390, 57] on label "Miami, FL" at bounding box center [428, 56] width 105 height 7
click at [380, 57] on input "Miami, FL" at bounding box center [378, 55] width 4 height 4
checkbox input "false"
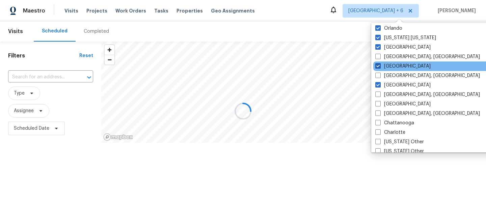
click at [387, 67] on label "Los Angeles" at bounding box center [402, 66] width 55 height 7
click at [380, 67] on input "Los Angeles" at bounding box center [377, 65] width 4 height 4
checkbox input "false"
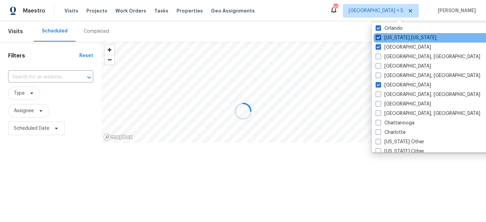
click at [389, 38] on label "New York New Jersey" at bounding box center [406, 37] width 61 height 7
click at [380, 38] on input "New York New Jersey" at bounding box center [378, 36] width 4 height 4
checkbox input "false"
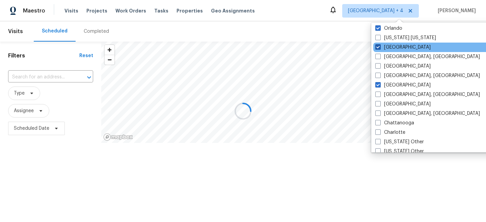
click at [387, 49] on label "Minneapolis" at bounding box center [402, 47] width 55 height 7
click at [380, 48] on input "Minneapolis" at bounding box center [377, 46] width 4 height 4
checkbox input "false"
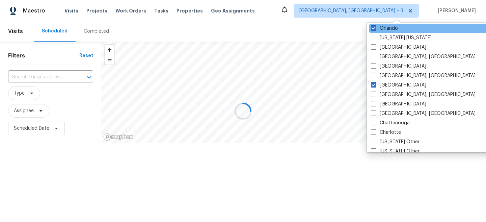
click at [387, 32] on div "Orlando" at bounding box center [437, 28] width 136 height 9
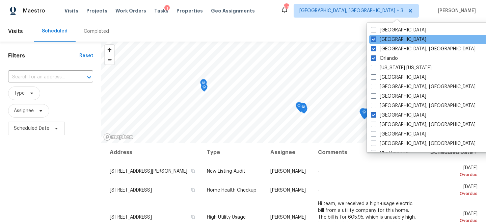
click at [377, 44] on div "Riverside" at bounding box center [437, 39] width 136 height 9
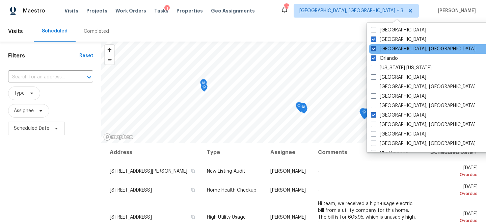
click at [377, 50] on label "Richmond, VA" at bounding box center [423, 49] width 105 height 7
click at [375, 50] on input "Richmond, VA" at bounding box center [373, 48] width 4 height 4
checkbox input "false"
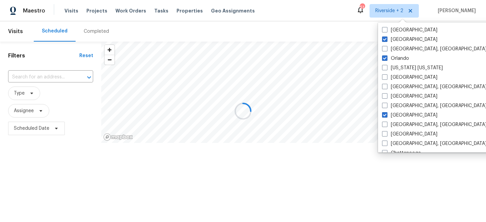
click at [377, 56] on div at bounding box center [243, 111] width 486 height 222
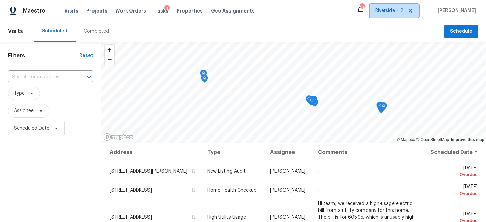
click at [397, 9] on span "Riverside + 2" at bounding box center [389, 10] width 28 height 7
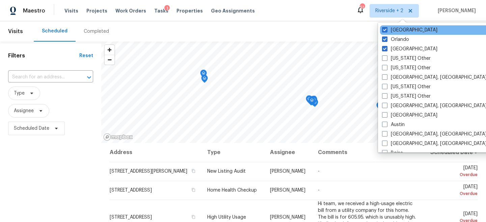
click at [388, 34] on div "Riverside" at bounding box center [448, 29] width 136 height 9
click at [385, 30] on span at bounding box center [384, 29] width 5 height 5
click at [385, 30] on input "Riverside" at bounding box center [384, 29] width 4 height 4
checkbox input "false"
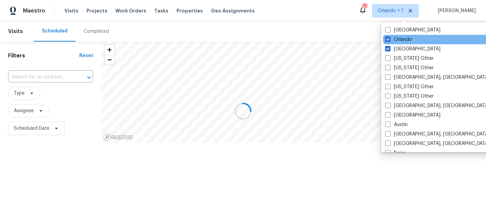
click at [385, 36] on div "Orlando" at bounding box center [451, 39] width 136 height 9
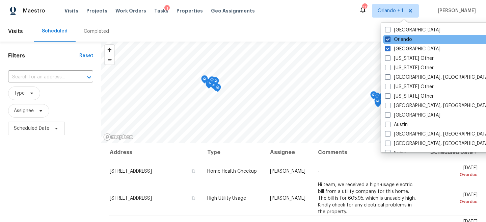
click at [389, 39] on span at bounding box center [387, 38] width 5 height 5
click at [389, 39] on input "Orlando" at bounding box center [387, 38] width 4 height 4
checkbox input "false"
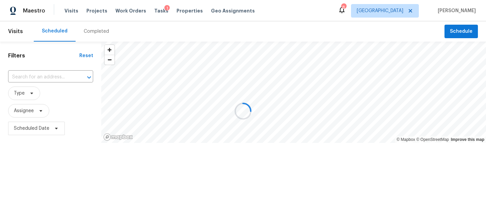
click at [300, 14] on div at bounding box center [243, 111] width 486 height 222
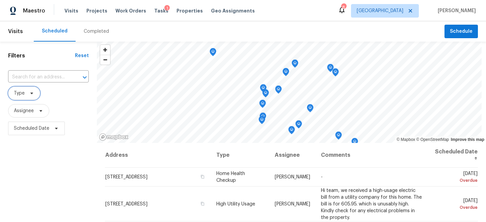
click at [32, 91] on icon at bounding box center [31, 92] width 5 height 5
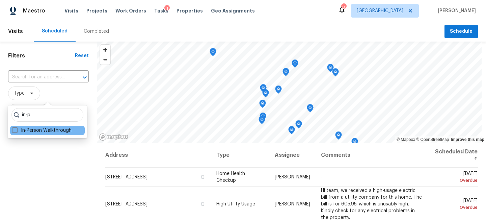
type input "in-p"
click at [41, 126] on div "In-Person Walkthrough" at bounding box center [47, 130] width 75 height 9
click at [40, 129] on label "In-Person Walkthrough" at bounding box center [41, 130] width 59 height 7
click at [17, 129] on input "In-Person Walkthrough" at bounding box center [14, 129] width 4 height 4
checkbox input "true"
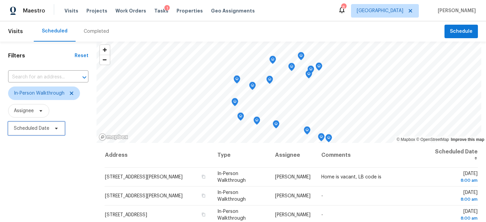
click at [45, 126] on span "Scheduled Date" at bounding box center [31, 128] width 35 height 7
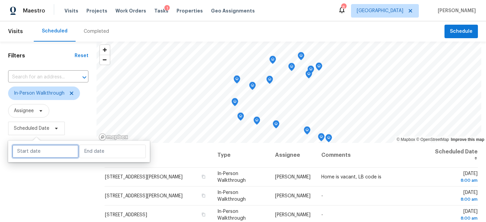
click at [38, 145] on input "text" at bounding box center [45, 152] width 67 height 14
select select "9"
select select "2025"
select select "10"
select select "2025"
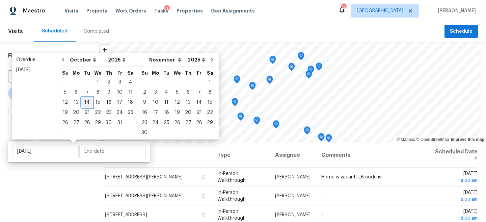
click at [86, 104] on div "14" at bounding box center [87, 102] width 11 height 9
type input "Tue, Oct 14"
click at [86, 103] on div "14" at bounding box center [87, 102] width 11 height 9
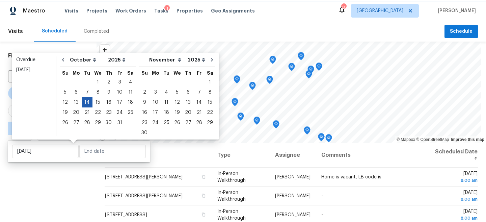
type input "Tue, Oct 14"
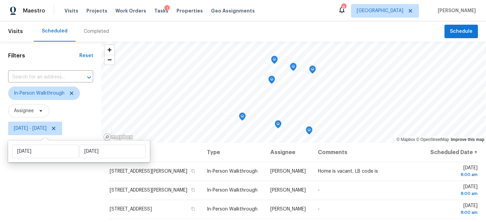
click at [61, 173] on div "Filters Reset ​ In-Person Walkthrough Assignee Tue, Oct 14 - Tue, Oct 14" at bounding box center [50, 181] width 101 height 279
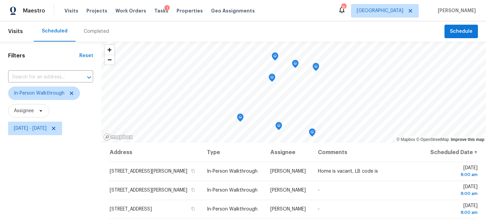
click at [238, 119] on icon "Map marker" at bounding box center [240, 118] width 6 height 8
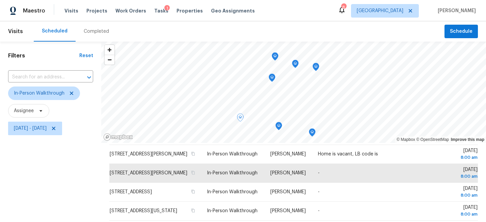
scroll to position [22, 0]
click at [271, 74] on icon "Map marker" at bounding box center [272, 78] width 6 height 8
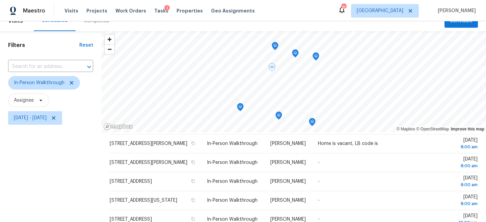
scroll to position [0, 0]
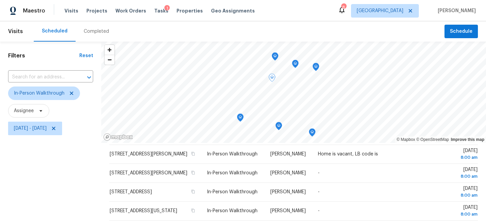
click at [293, 64] on icon "Map marker" at bounding box center [295, 64] width 6 height 8
click at [274, 93] on icon "Map marker" at bounding box center [272, 91] width 7 height 8
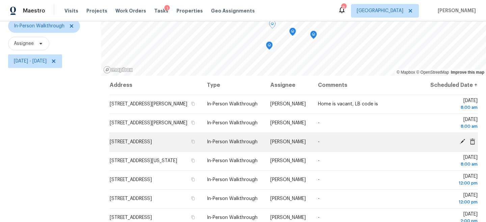
scroll to position [59, 0]
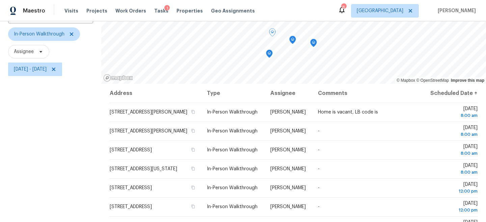
click at [290, 40] on icon "Map marker" at bounding box center [293, 40] width 6 height 8
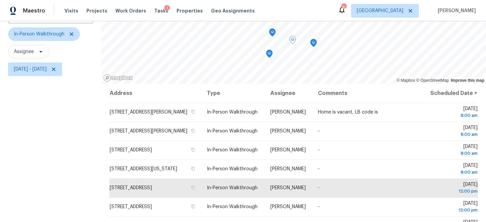
click at [314, 42] on icon "Map marker" at bounding box center [314, 43] width 6 height 8
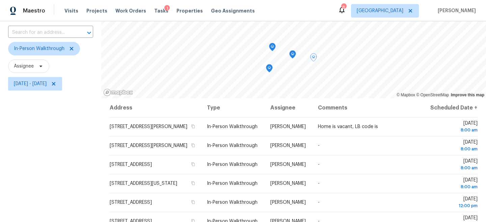
scroll to position [25, 0]
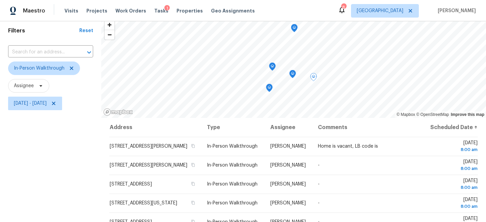
click at [268, 87] on icon "Map marker" at bounding box center [269, 88] width 2 height 2
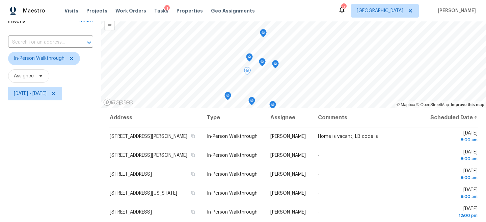
scroll to position [21, 0]
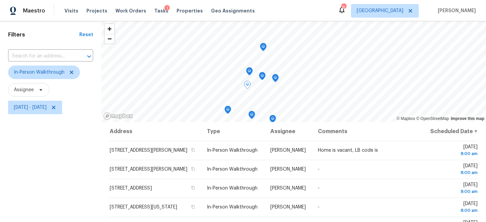
click at [252, 114] on icon "Map marker" at bounding box center [252, 115] width 7 height 8
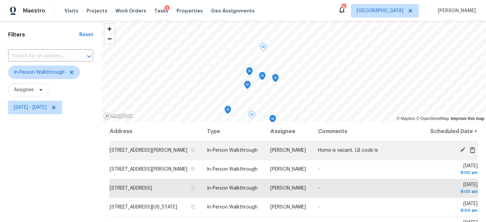
scroll to position [7, 0]
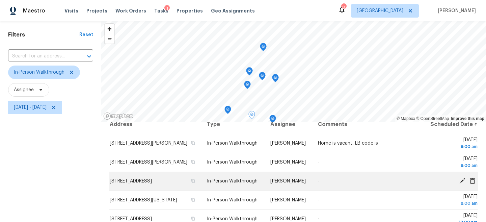
click at [461, 183] on icon at bounding box center [462, 180] width 5 height 5
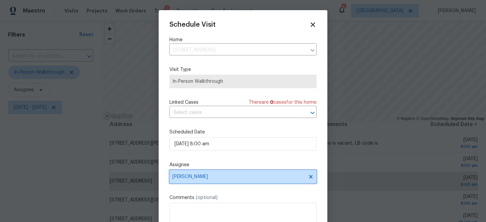
click at [216, 174] on span "Maria Zakharnitskaia" at bounding box center [243, 177] width 147 height 14
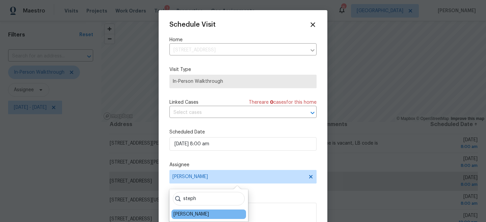
type input "steph"
click at [199, 215] on div "Stephen Lacy" at bounding box center [191, 214] width 35 height 7
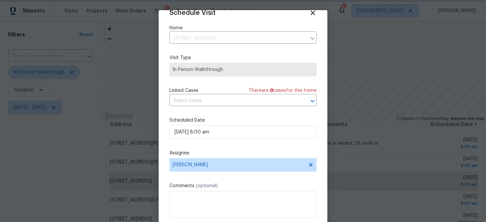
scroll to position [35, 0]
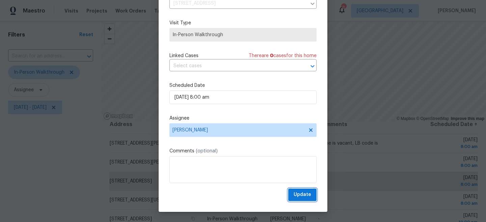
click at [315, 195] on button "Update" at bounding box center [302, 194] width 28 height 12
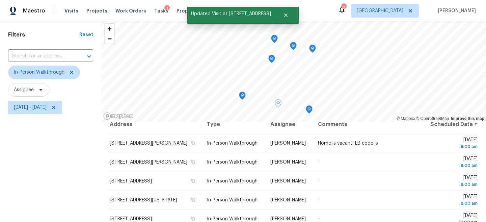
click at [47, 167] on div "Filters Reset ​ In-Person Walkthrough Assignee Tue, Oct 14 - Tue, Oct 14" at bounding box center [50, 160] width 101 height 279
click at [239, 95] on icon "Map marker" at bounding box center [242, 96] width 6 height 8
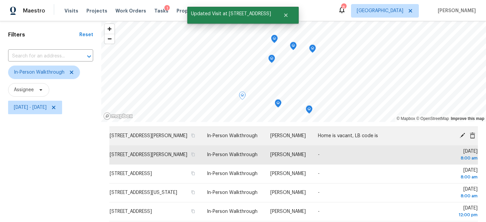
scroll to position [15, 0]
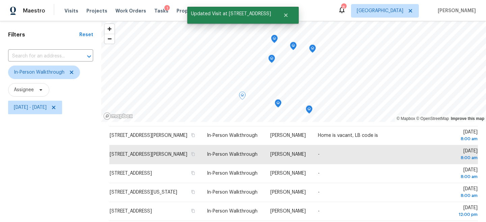
click at [277, 103] on icon "Map marker" at bounding box center [278, 104] width 6 height 8
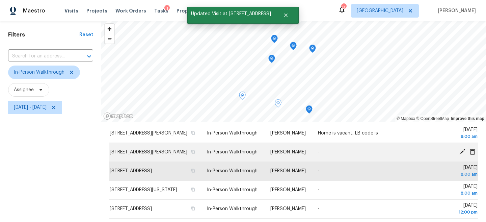
scroll to position [22, 0]
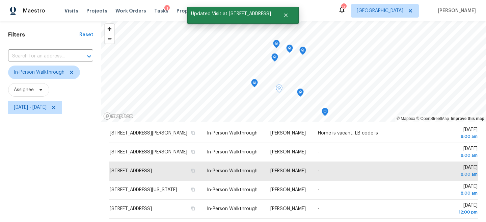
click at [300, 93] on icon "Map marker" at bounding box center [300, 93] width 6 height 8
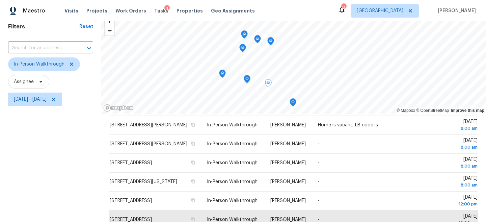
scroll to position [13, 0]
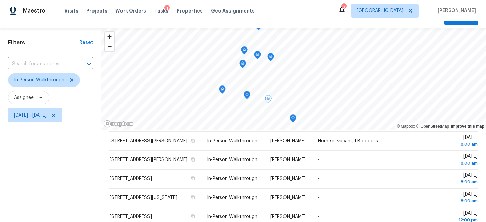
click at [290, 118] on icon "Map marker" at bounding box center [293, 118] width 6 height 8
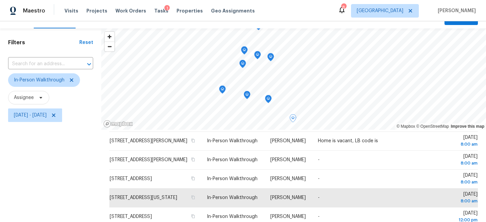
scroll to position [0, 0]
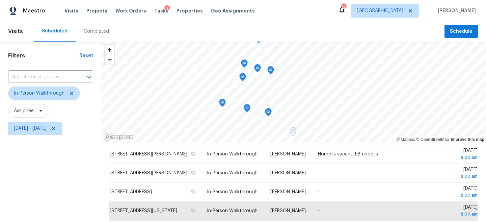
click at [239, 73] on icon "Map marker" at bounding box center [242, 77] width 7 height 8
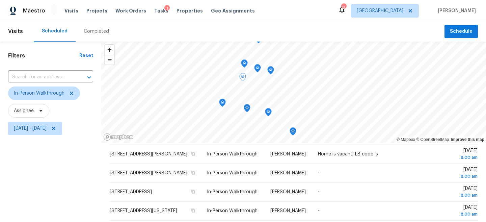
click at [240, 77] on icon "Map marker" at bounding box center [243, 77] width 6 height 8
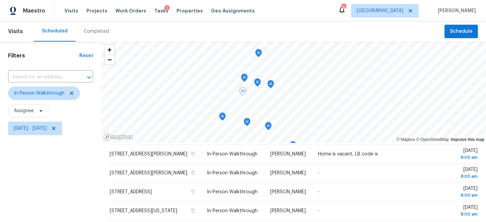
click at [244, 77] on icon "Map marker" at bounding box center [244, 78] width 6 height 8
click at [242, 91] on icon "Map marker" at bounding box center [242, 91] width 1 height 1
click at [254, 84] on icon "Map marker" at bounding box center [257, 82] width 7 height 8
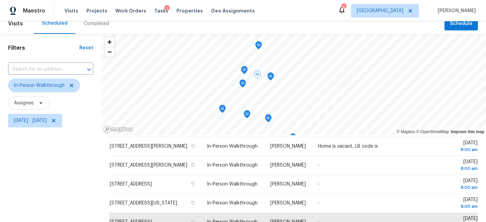
scroll to position [4, 0]
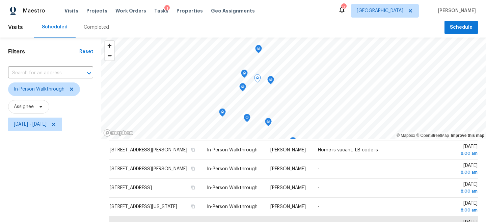
click at [271, 76] on icon "Map marker" at bounding box center [270, 80] width 7 height 8
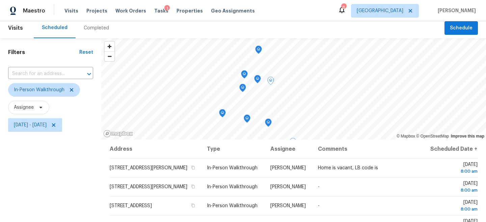
scroll to position [0, 0]
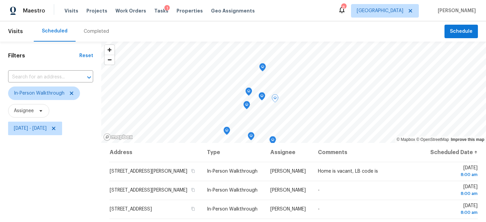
click at [248, 95] on icon "Map marker" at bounding box center [249, 92] width 6 height 8
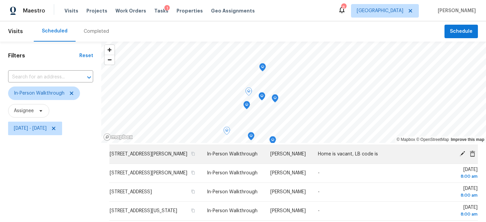
scroll to position [98, 0]
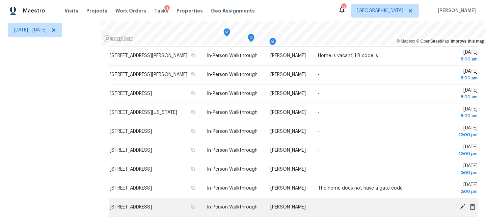
click at [463, 204] on icon at bounding box center [463, 207] width 6 height 6
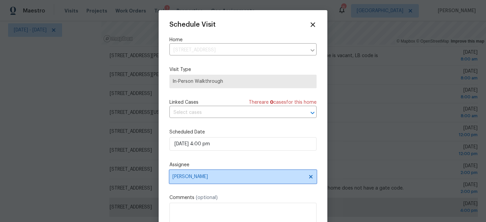
click at [218, 177] on span "Tyler Waltz" at bounding box center [239, 176] width 132 height 5
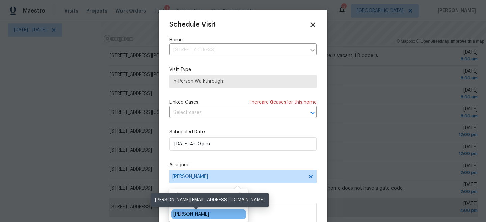
type input "maria"
click at [209, 213] on div "Maria Zakharnitskaia" at bounding box center [191, 214] width 35 height 7
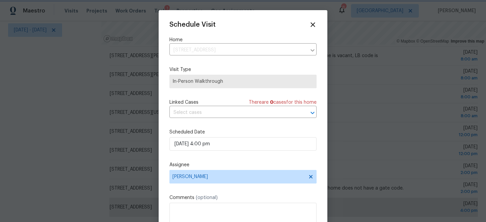
scroll to position [0, 0]
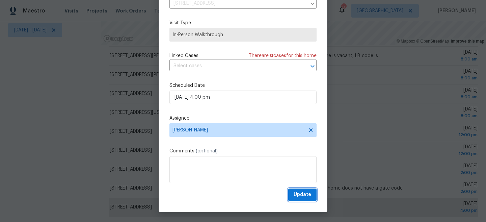
click at [302, 197] on span "Update" at bounding box center [303, 194] width 18 height 8
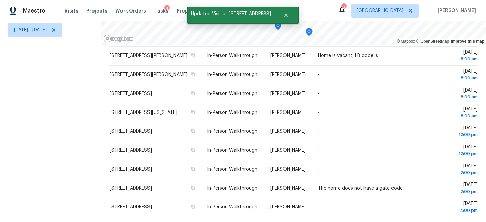
click at [29, 104] on div "Filters Reset ​ In-Person Walkthrough Assignee Tue, Oct 14 - Tue, Oct 14" at bounding box center [50, 82] width 101 height 279
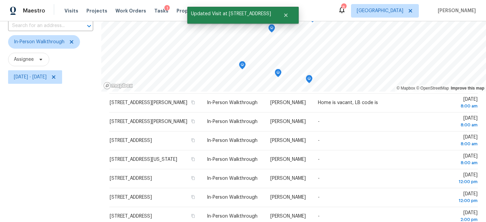
scroll to position [47, 0]
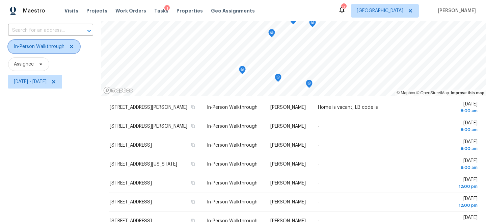
click at [69, 46] on icon at bounding box center [71, 46] width 5 height 5
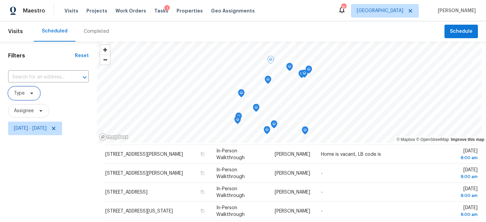
click at [20, 94] on span "Type" at bounding box center [19, 93] width 11 height 7
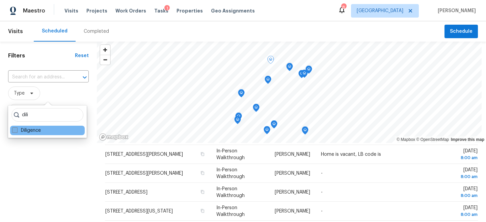
type input "dili"
click at [16, 129] on span at bounding box center [14, 129] width 5 height 5
click at [16, 129] on input "Diligence" at bounding box center [14, 129] width 4 height 4
checkbox input "true"
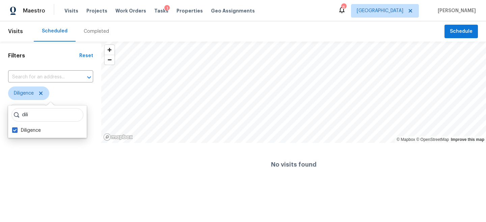
click at [29, 168] on div "Filters Reset ​ Diligence Assignee Tue, Oct 14 - Tue, Oct 14" at bounding box center [50, 114] width 101 height 145
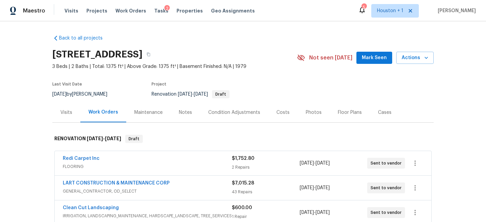
scroll to position [8, 0]
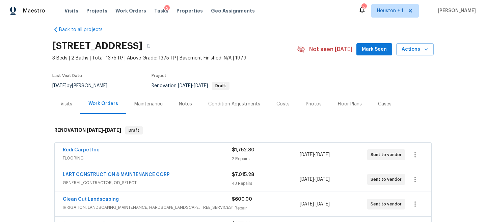
click at [182, 105] on div "Notes" at bounding box center [185, 104] width 13 height 7
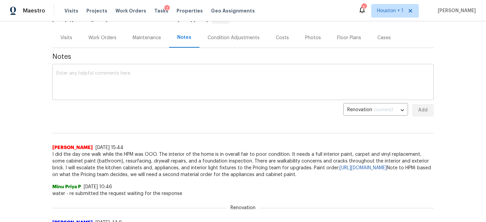
scroll to position [86, 0]
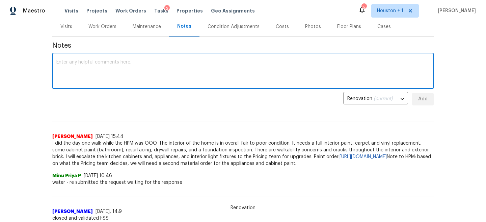
click at [181, 64] on textarea at bounding box center [242, 72] width 373 height 24
type textarea "A"
paste textarea "[URL][DOMAIN_NAME]"
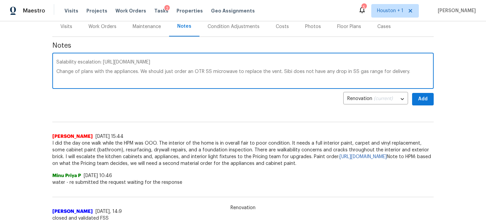
click at [377, 72] on textarea "Salability escalation: [URL][DOMAIN_NAME] Change of plans with the appliances. …" at bounding box center [242, 72] width 373 height 24
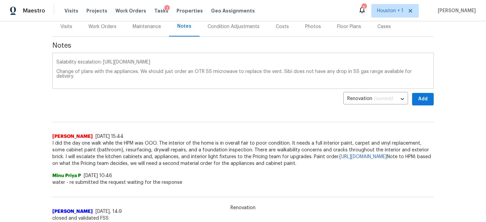
click at [434, 76] on div "Salability escalation: [URL][DOMAIN_NAME] Change of plans with the appliances. …" at bounding box center [243, 71] width 382 height 34
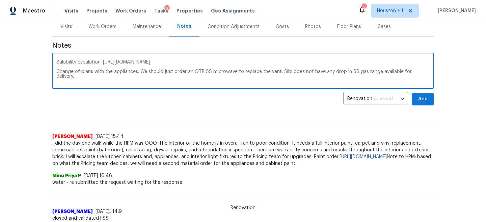
click at [428, 71] on textarea "Salability escalation: [URL][DOMAIN_NAME] Change of plans with the appliances. …" at bounding box center [242, 72] width 373 height 24
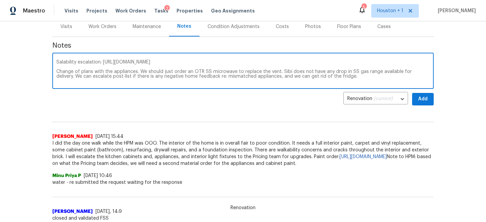
type textarea "Salability escalation: [URL][DOMAIN_NAME] Change of plans with the appliances. …"
click at [429, 101] on button "Add" at bounding box center [423, 99] width 22 height 12
